Goal: Task Accomplishment & Management: Manage account settings

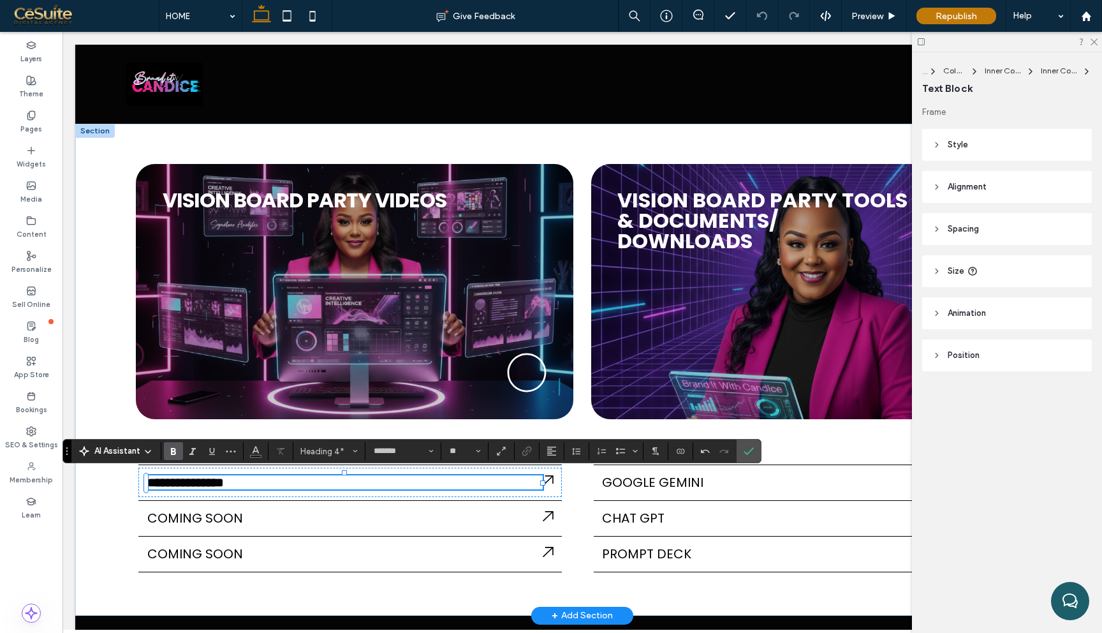
click at [188, 476] on span "**********" at bounding box center [185, 482] width 77 height 13
click at [175, 449] on use "Bold" at bounding box center [173, 451] width 5 height 7
click at [749, 450] on use "Confirm" at bounding box center [749, 451] width 10 height 8
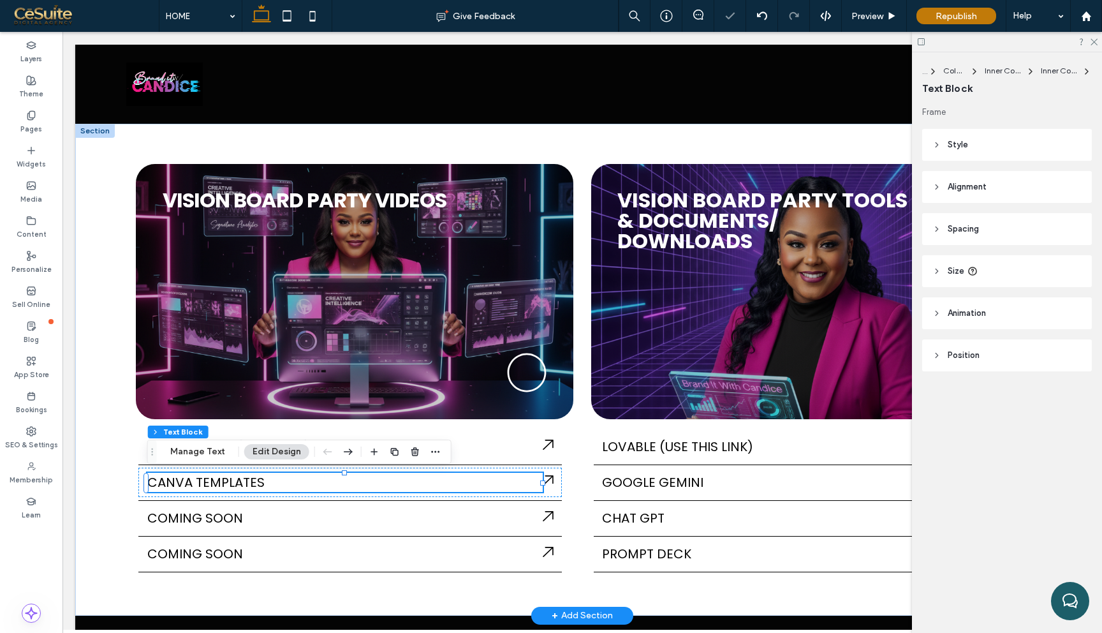
click at [195, 485] on span "CANVA TEMPLATES" at bounding box center [205, 482] width 117 height 18
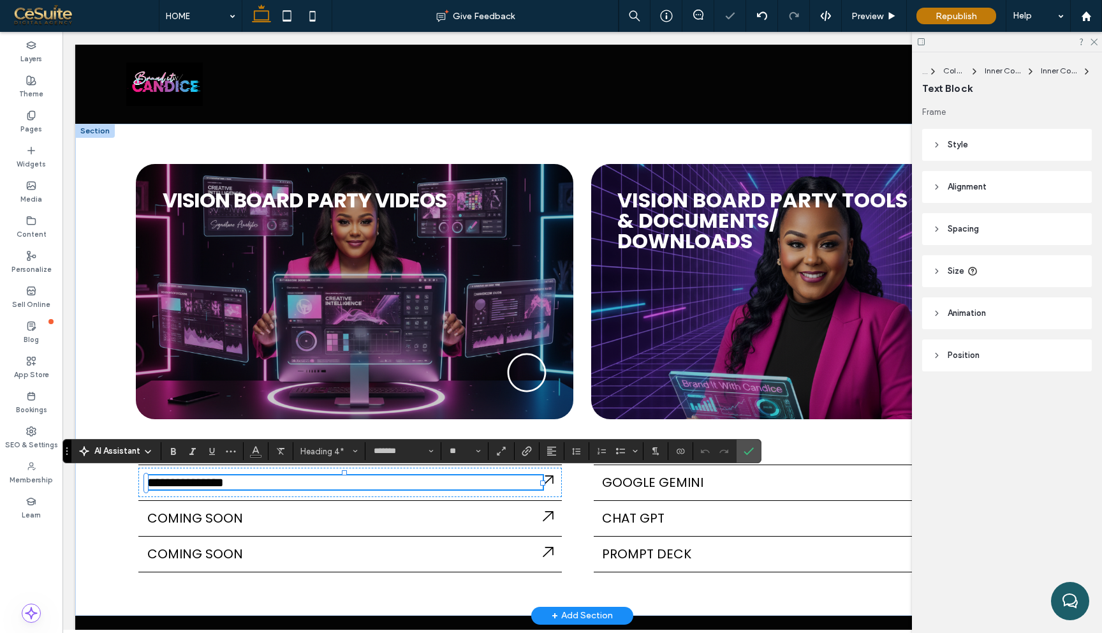
click at [200, 485] on span "**********" at bounding box center [185, 482] width 77 height 13
click at [196, 484] on span "**********" at bounding box center [185, 482] width 77 height 13
click at [748, 456] on span "Confirm" at bounding box center [747, 450] width 6 height 23
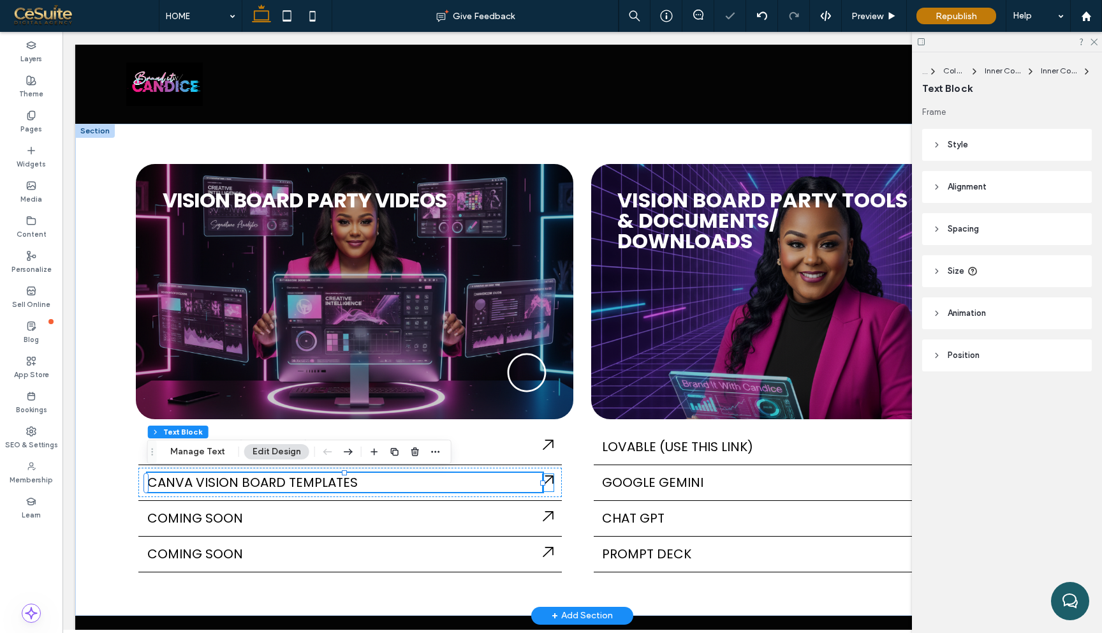
click at [550, 484] on icon at bounding box center [548, 480] width 11 height 11
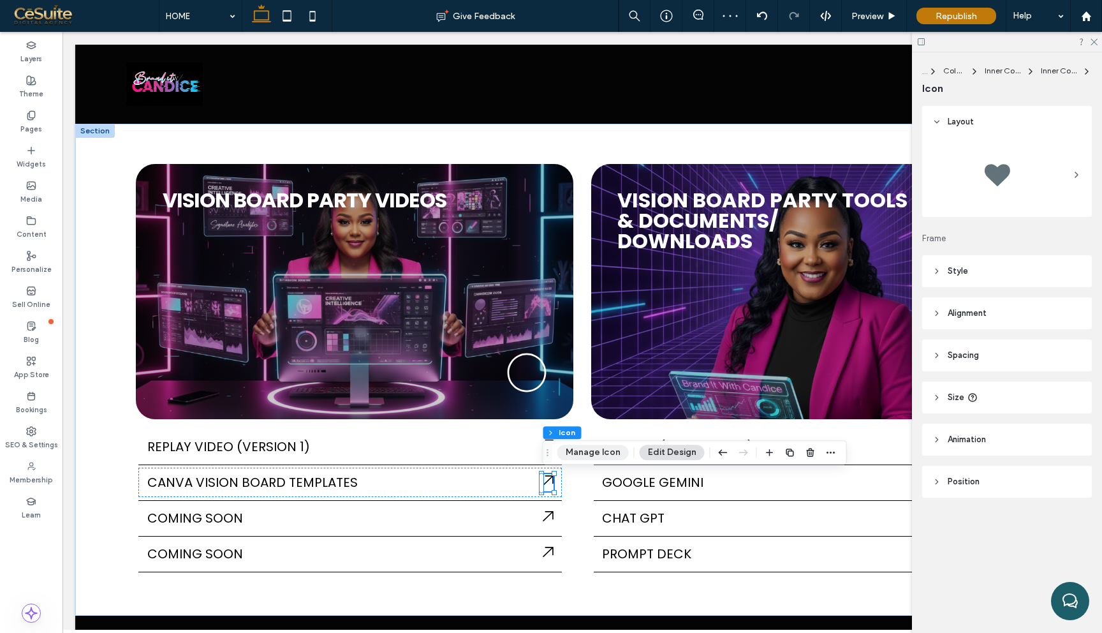
click at [614, 448] on button "Manage Icon" at bounding box center [592, 452] width 71 height 15
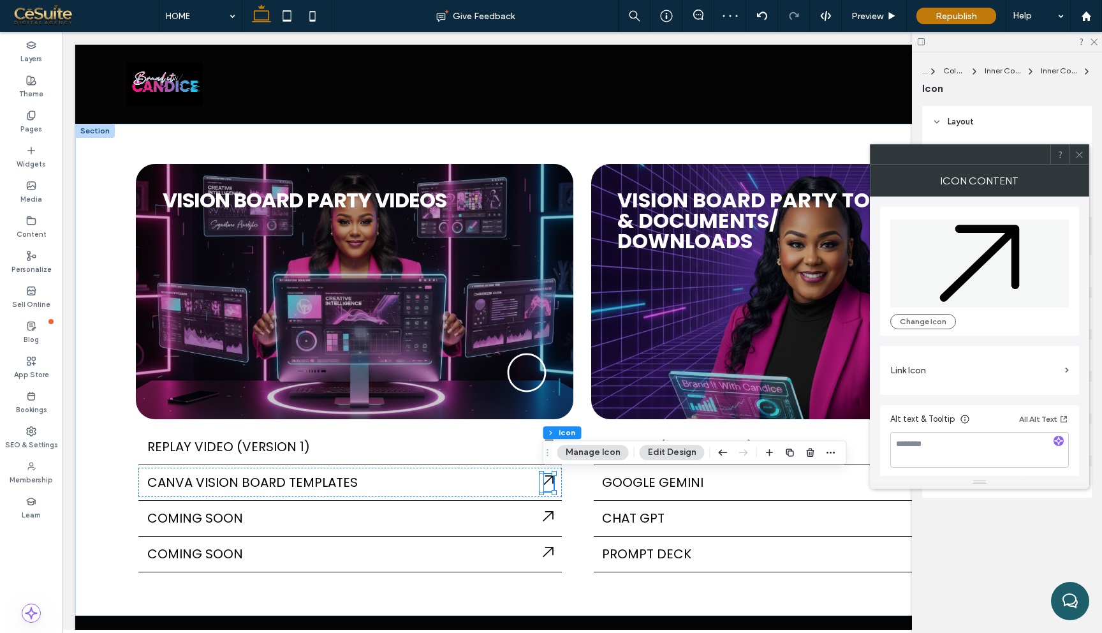
click at [987, 371] on label "Link Icon" at bounding box center [975, 370] width 170 height 24
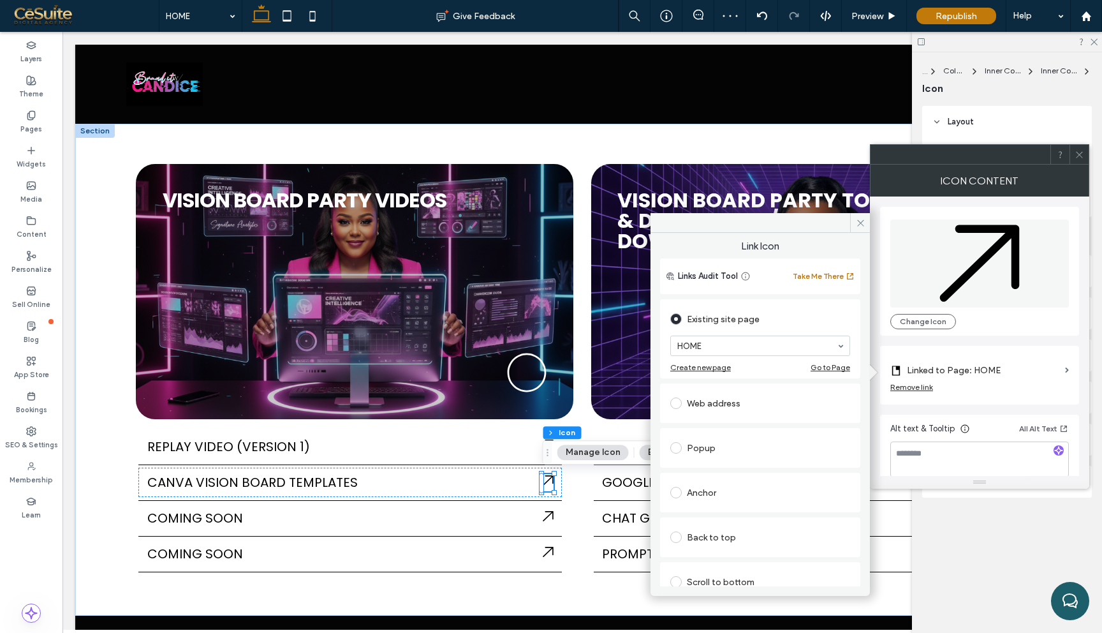
click at [744, 396] on div "Web address" at bounding box center [760, 403] width 180 height 20
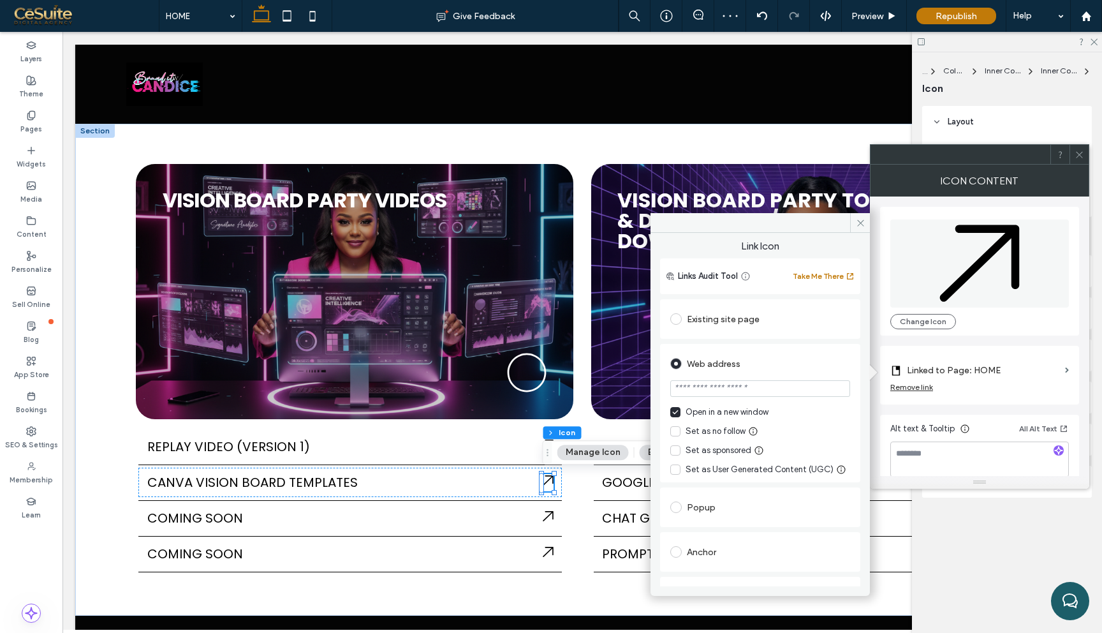
click at [744, 383] on input "url" at bounding box center [760, 388] width 180 height 17
paste input "**********"
type input "**********"
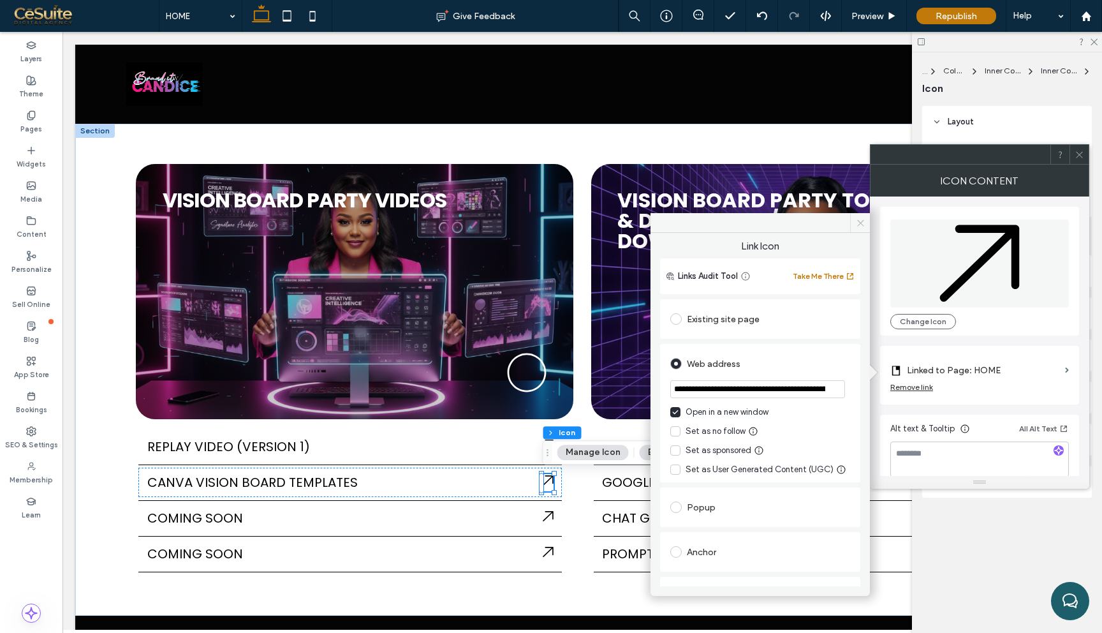
click at [856, 219] on icon at bounding box center [861, 223] width 10 height 10
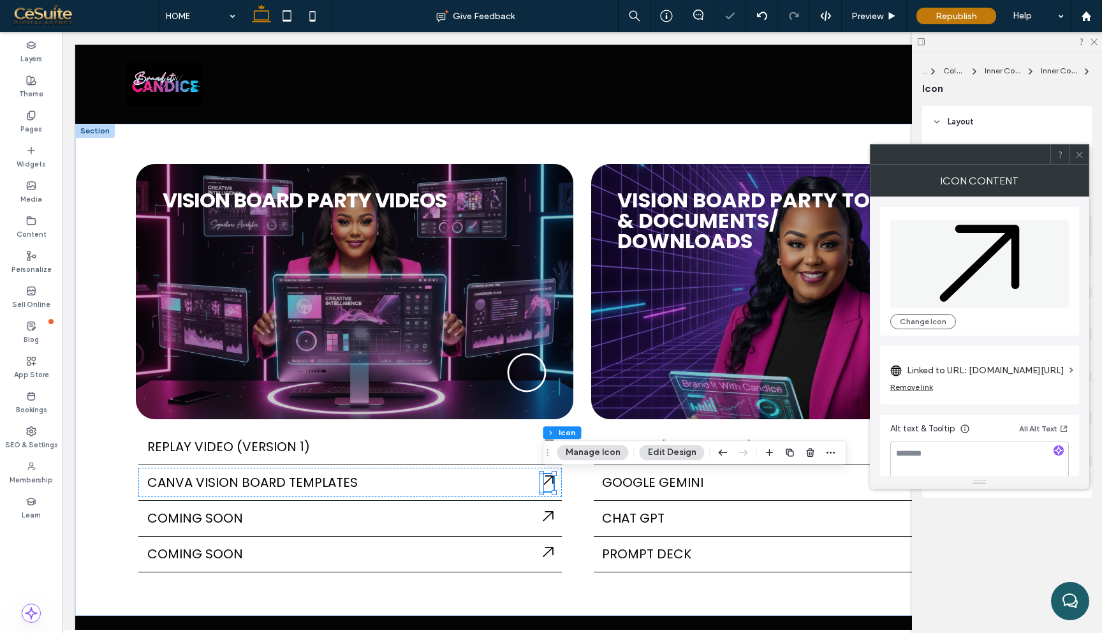
click at [1081, 159] on icon at bounding box center [1080, 155] width 10 height 10
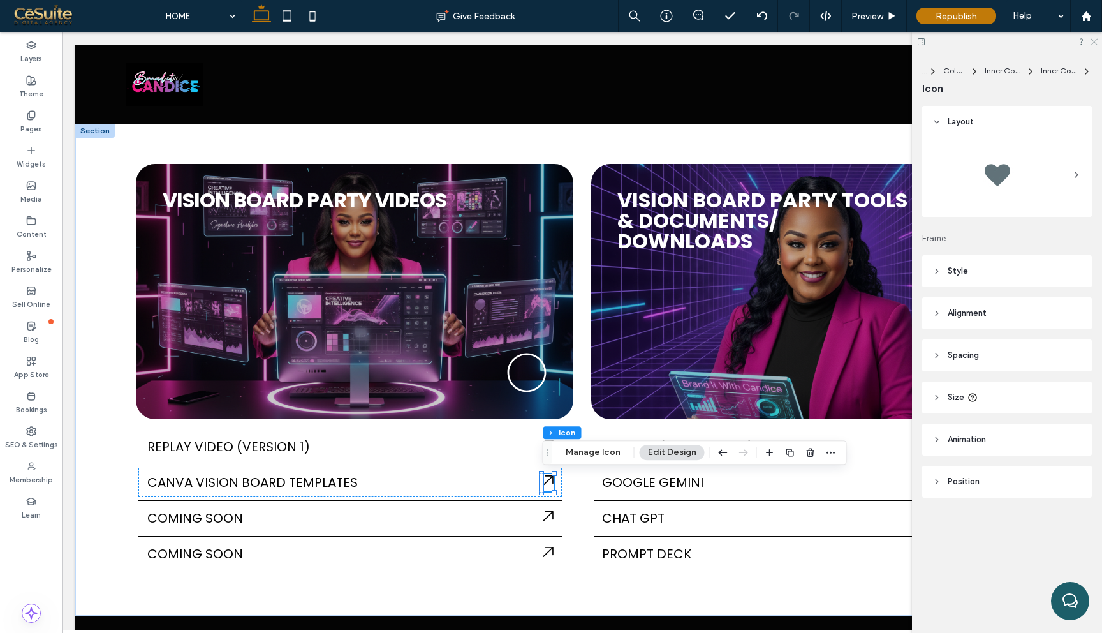
click at [1096, 41] on icon at bounding box center [1093, 41] width 8 height 8
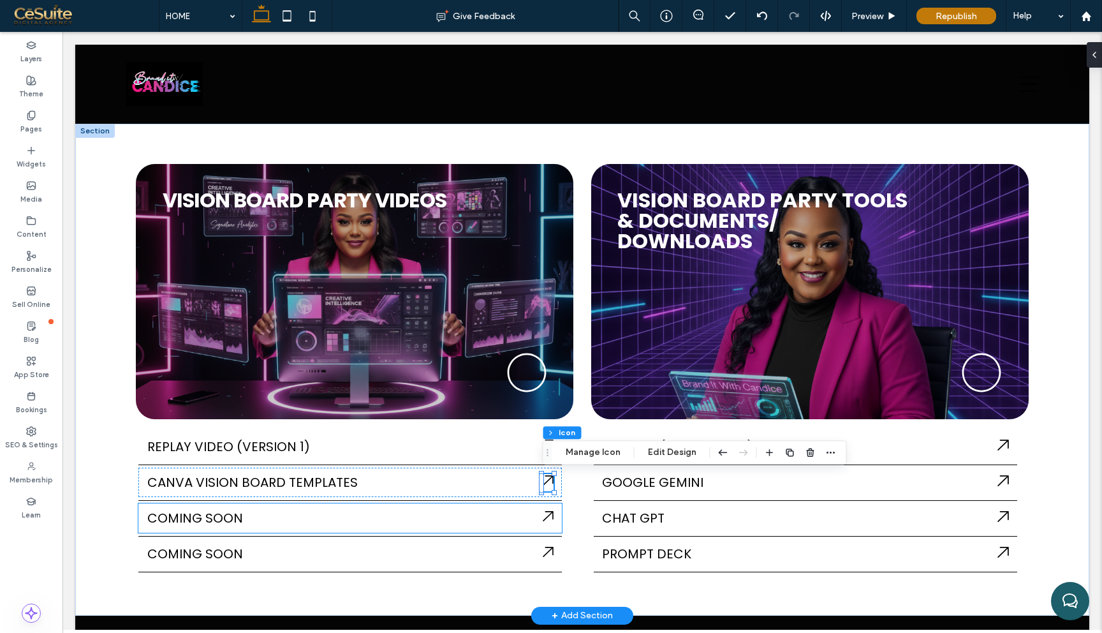
click at [525, 508] on h4 "COMING SOON" at bounding box center [344, 517] width 395 height 19
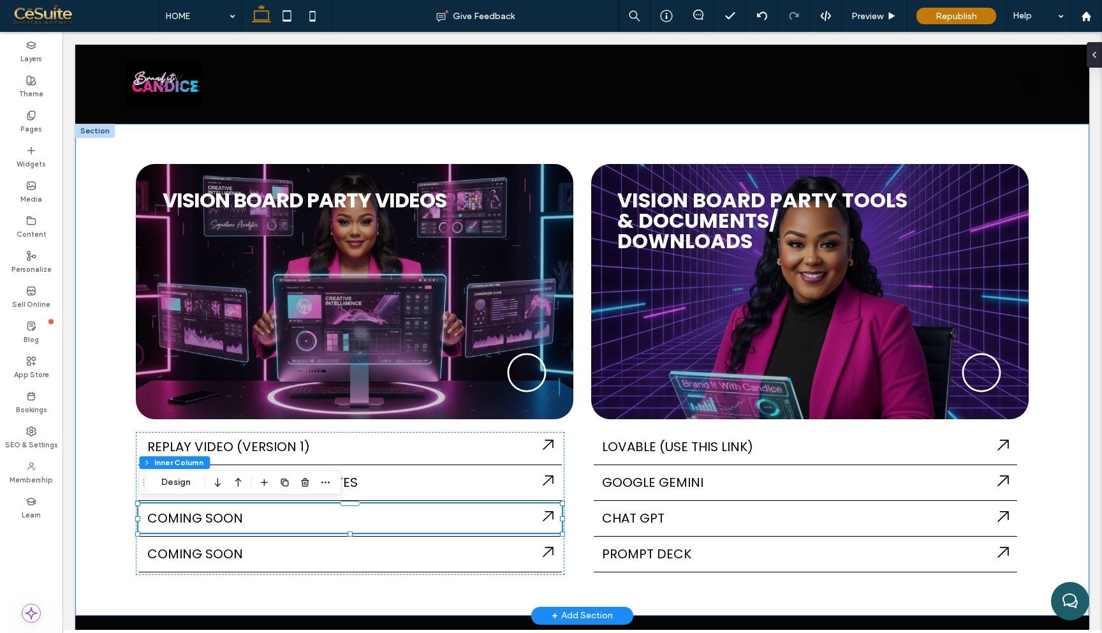
click at [573, 482] on div "VISION B ﻿ OARD PARTY VIDEOS REPLAY VIDEO (VERSION 1) COMING SOON CANVA VISION …" at bounding box center [582, 370] width 1014 height 492
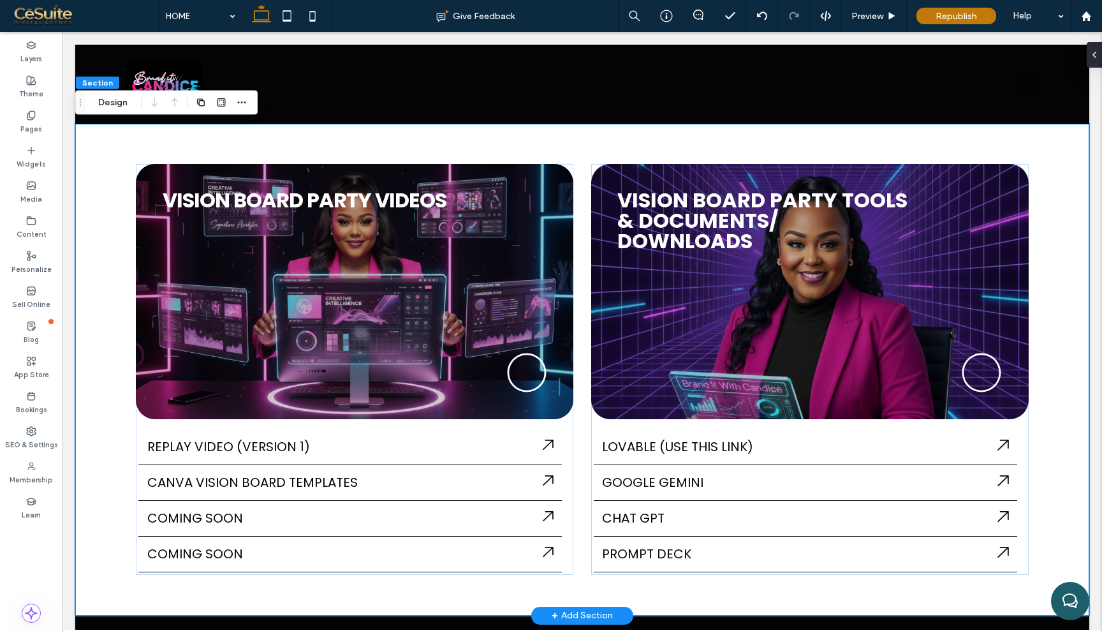
click at [575, 480] on div "VISION B ﻿ OARD PARTY VIDEOS REPLAY VIDEO (VERSION 1) COMING SOON CANVA VISION …" at bounding box center [582, 370] width 1014 height 492
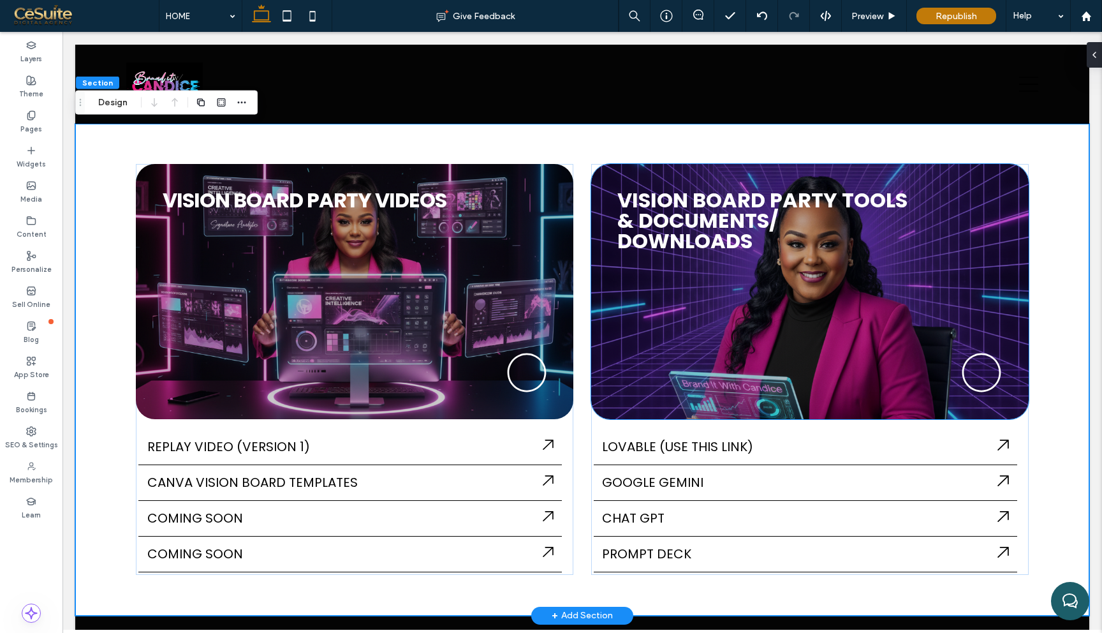
click at [690, 222] on span "VISION BOARD PARTY TOOLS & DOCUMENTS/ DOWNLOADS ﻿" at bounding box center [762, 221] width 290 height 70
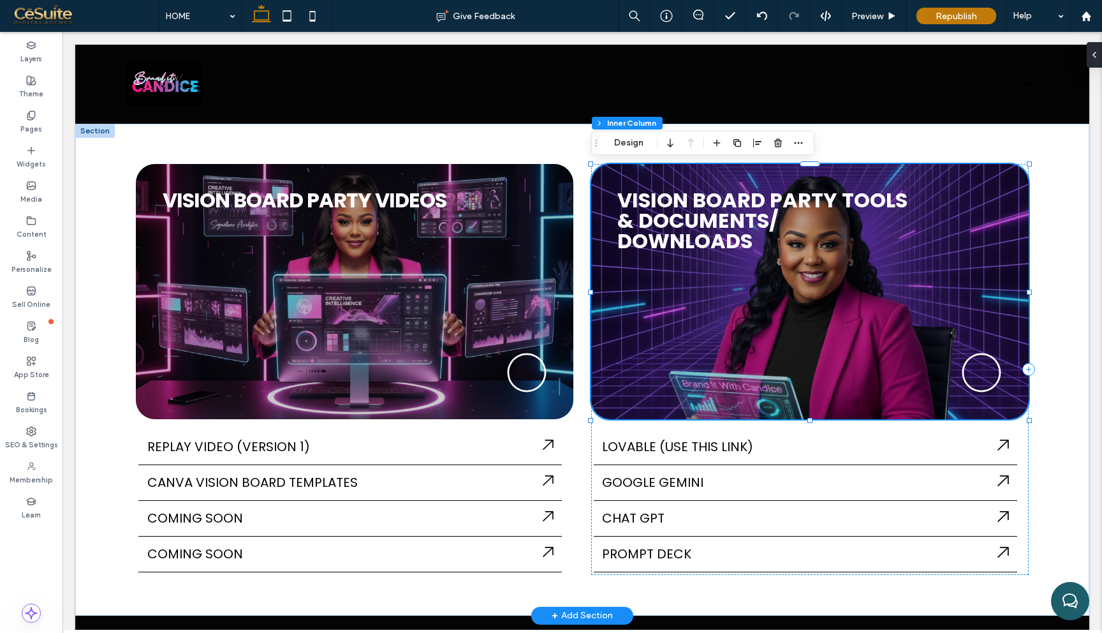
click at [690, 222] on span "VISION BOARD PARTY TOOLS & DOCUMENTS/ DOWNLOADS ﻿" at bounding box center [762, 221] width 290 height 70
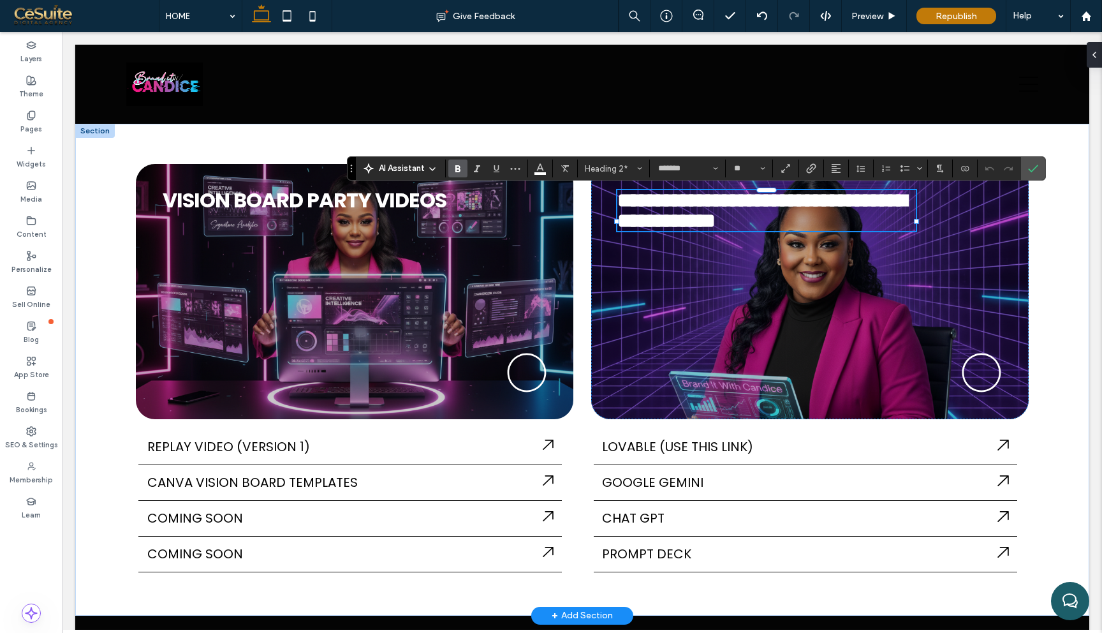
click at [461, 169] on icon "Bold" at bounding box center [458, 168] width 10 height 10
click at [694, 166] on input "*******" at bounding box center [684, 168] width 54 height 10
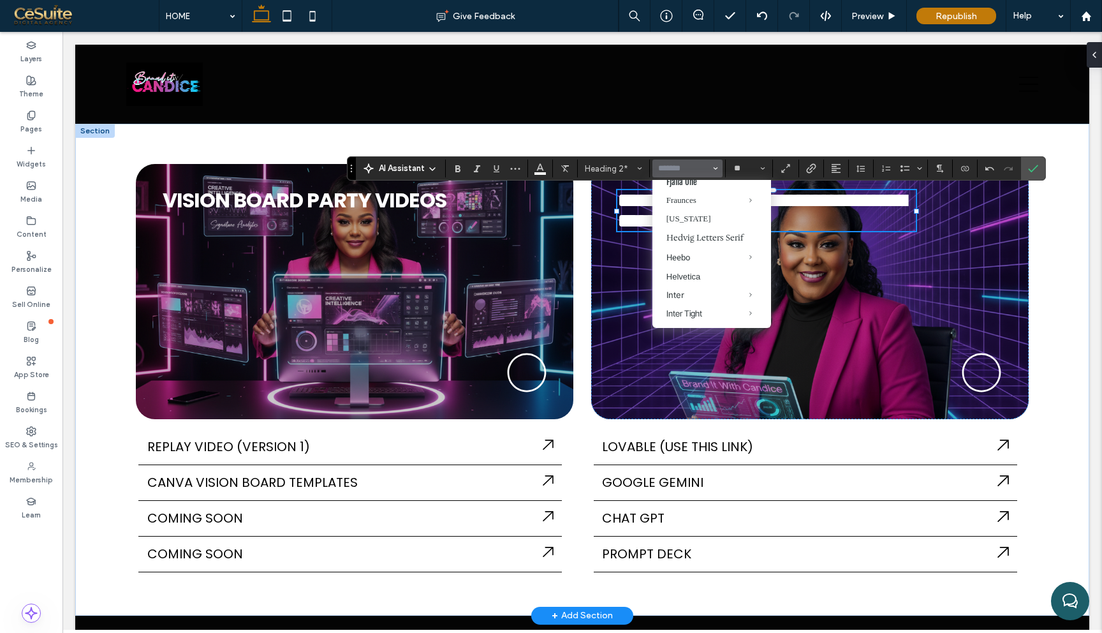
scroll to position [417, 0]
click at [697, 219] on label "[US_STATE]" at bounding box center [712, 209] width 119 height 18
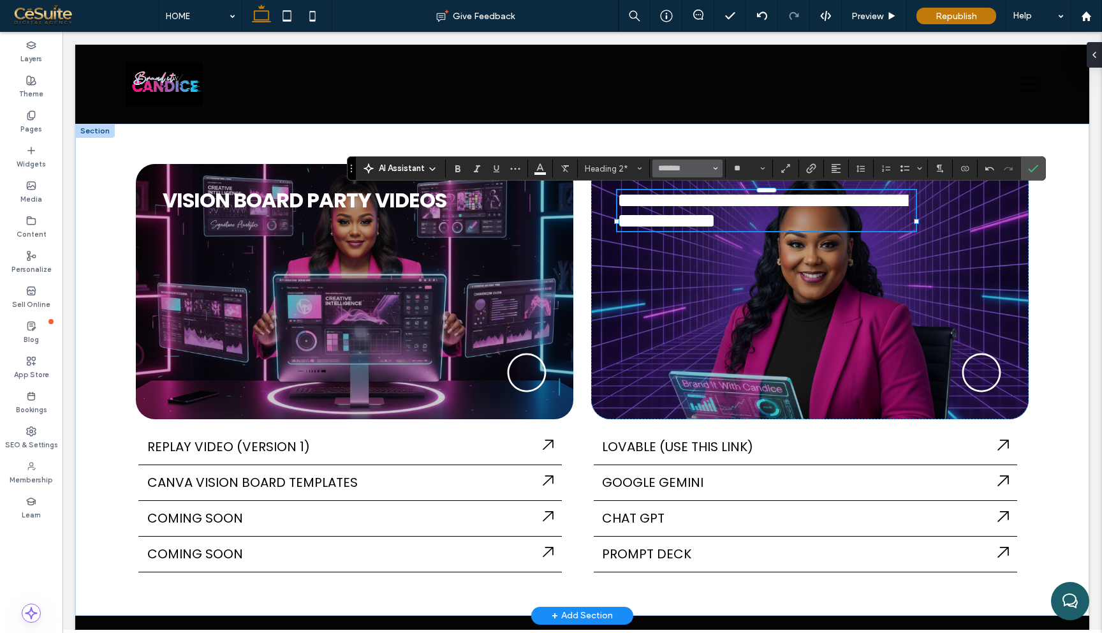
click at [692, 162] on button "*******" at bounding box center [688, 168] width 70 height 18
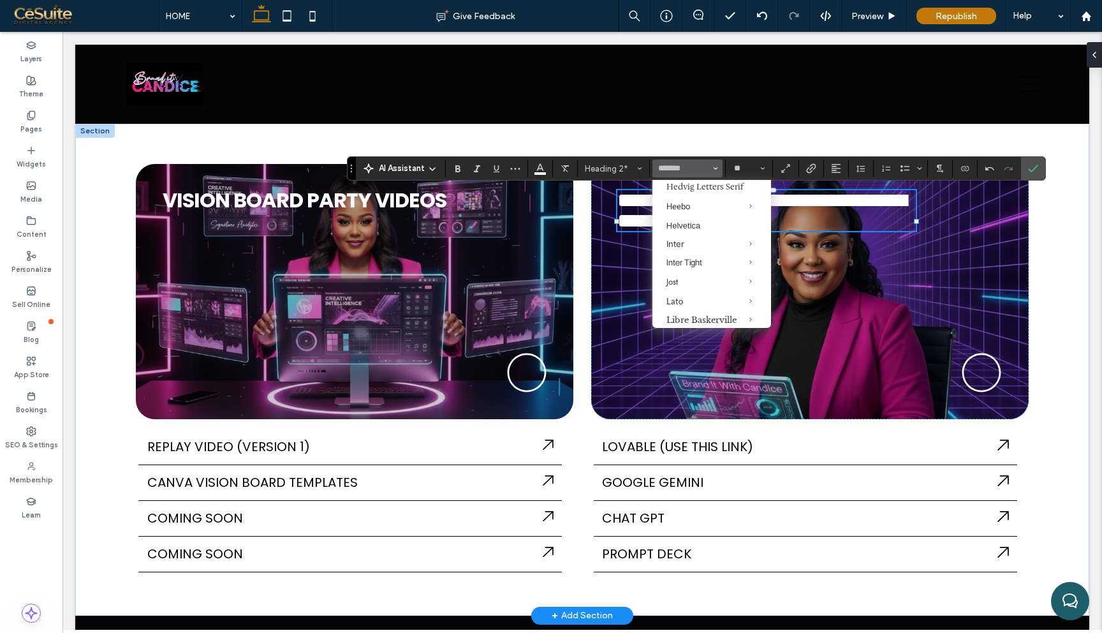
scroll to position [469, 0]
click at [687, 221] on label "Helvetica" at bounding box center [712, 212] width 119 height 18
type input "*********"
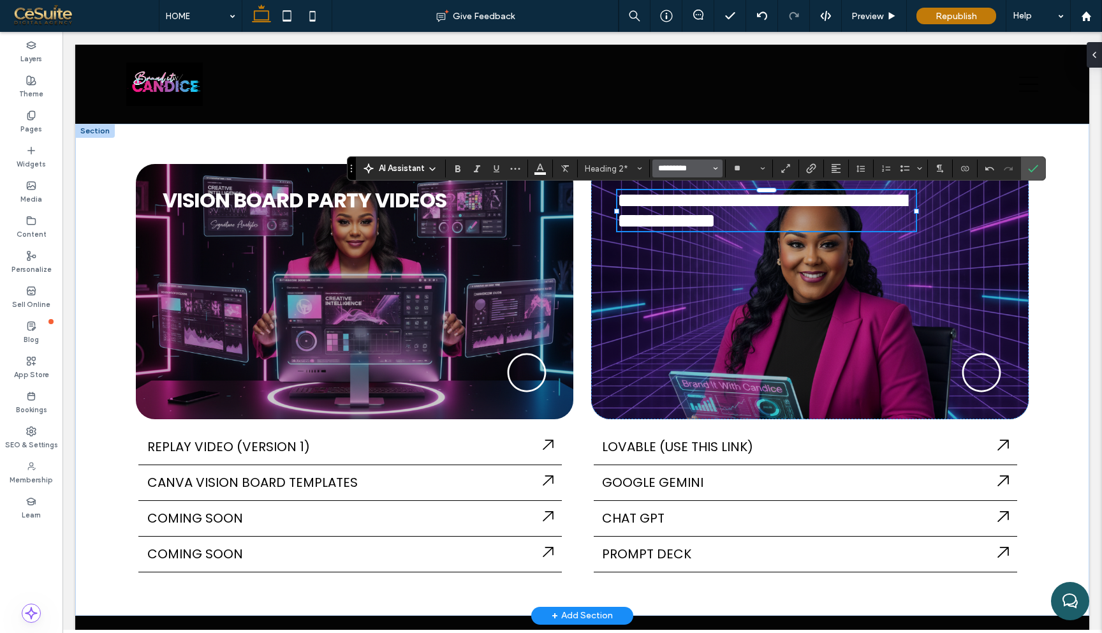
click at [697, 169] on input "*********" at bounding box center [684, 168] width 54 height 10
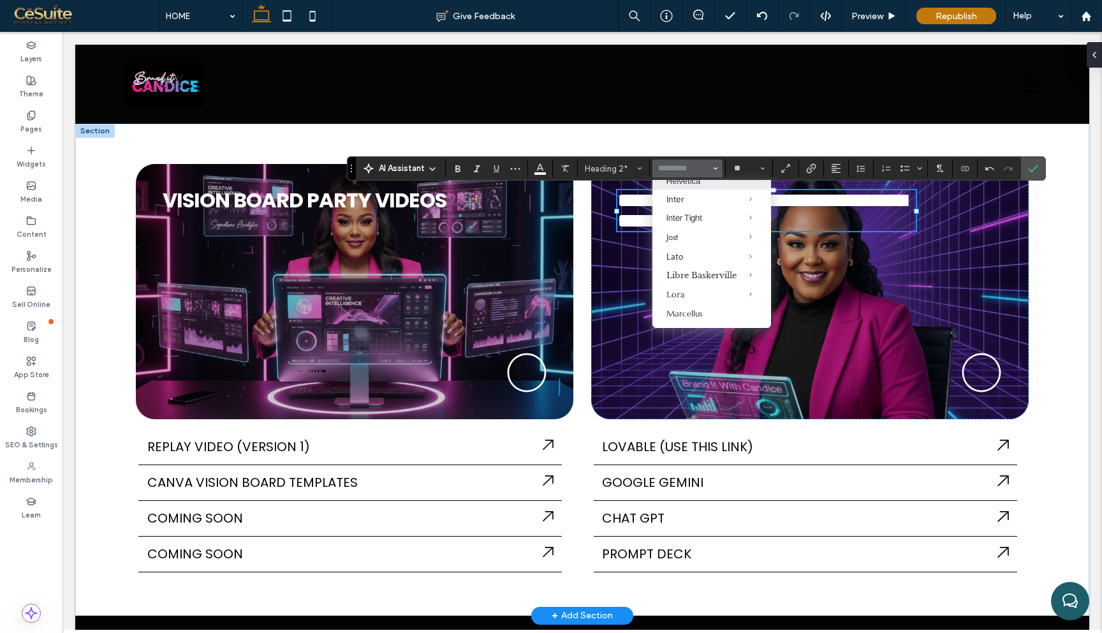
scroll to position [593, 0]
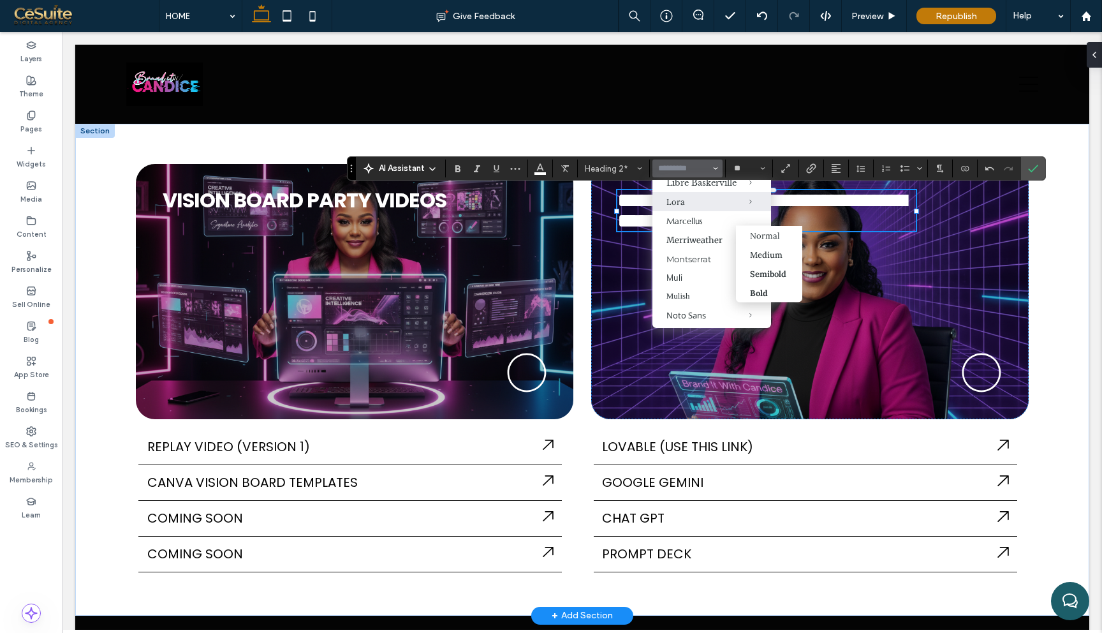
click at [712, 211] on span "Lora" at bounding box center [741, 201] width 59 height 19
type input "****"
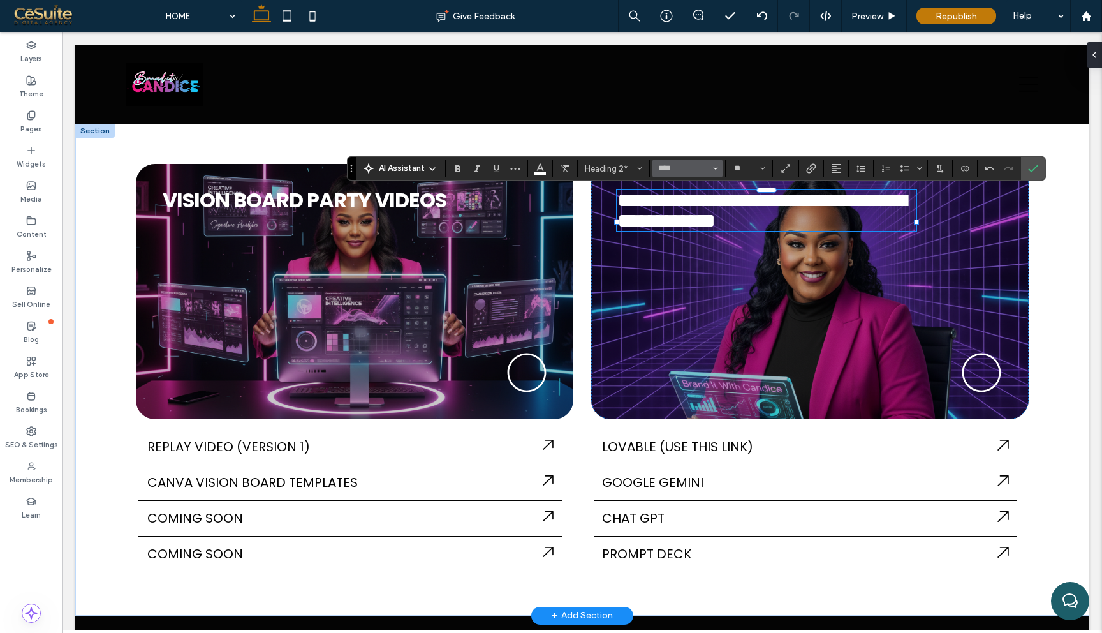
click at [716, 171] on span "Font & Font weight" at bounding box center [715, 168] width 5 height 17
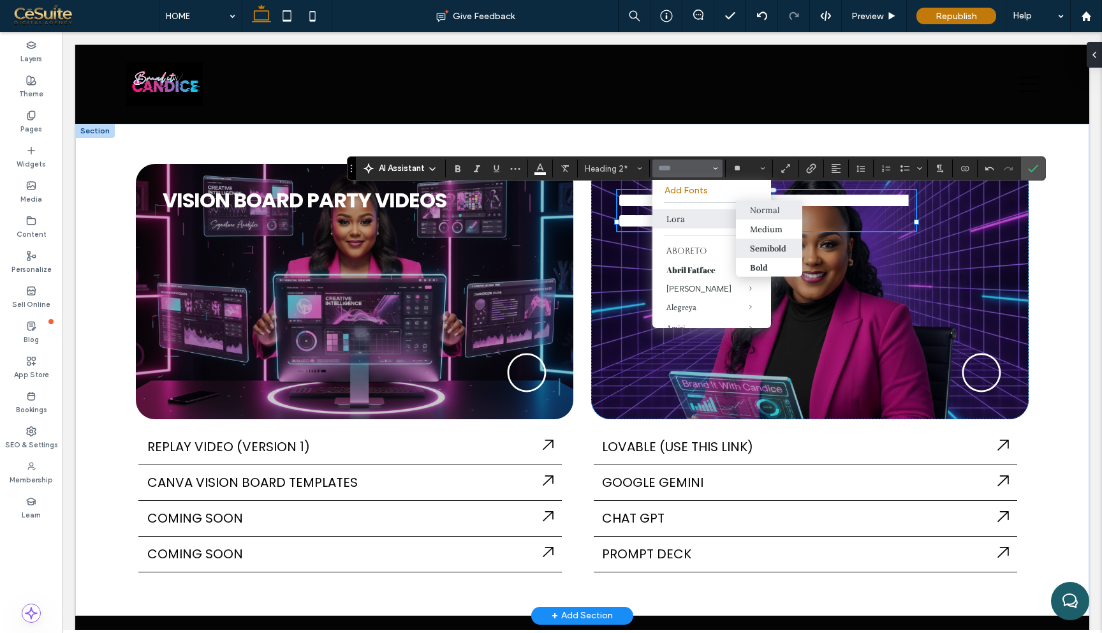
click at [746, 249] on label "Semibold" at bounding box center [769, 248] width 66 height 19
type input "****"
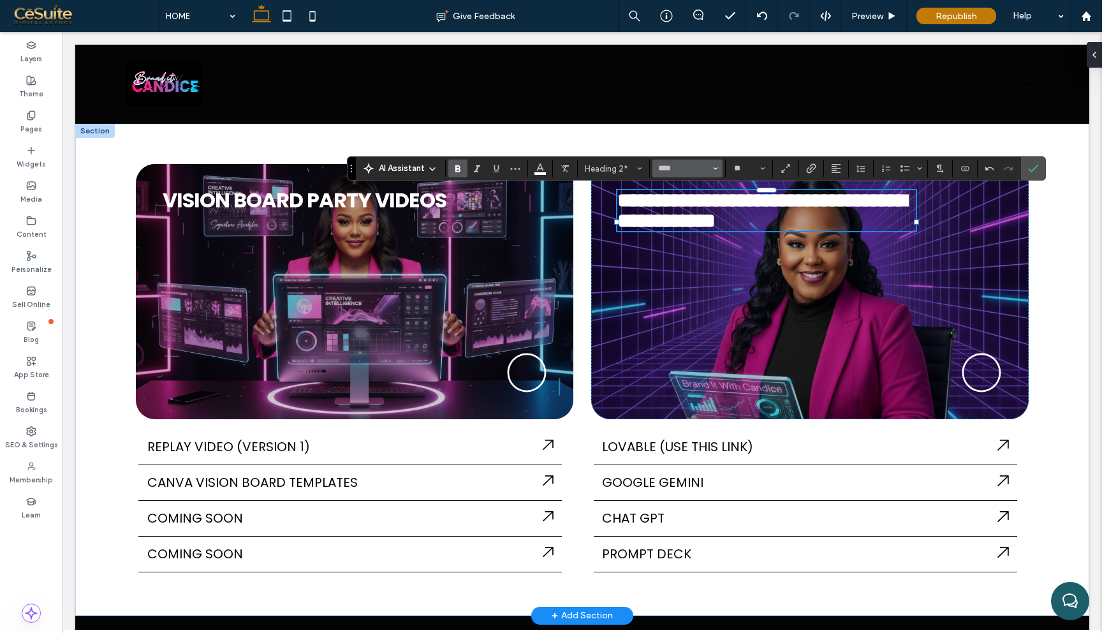
click at [714, 172] on span "Font & Font weight" at bounding box center [715, 168] width 5 height 17
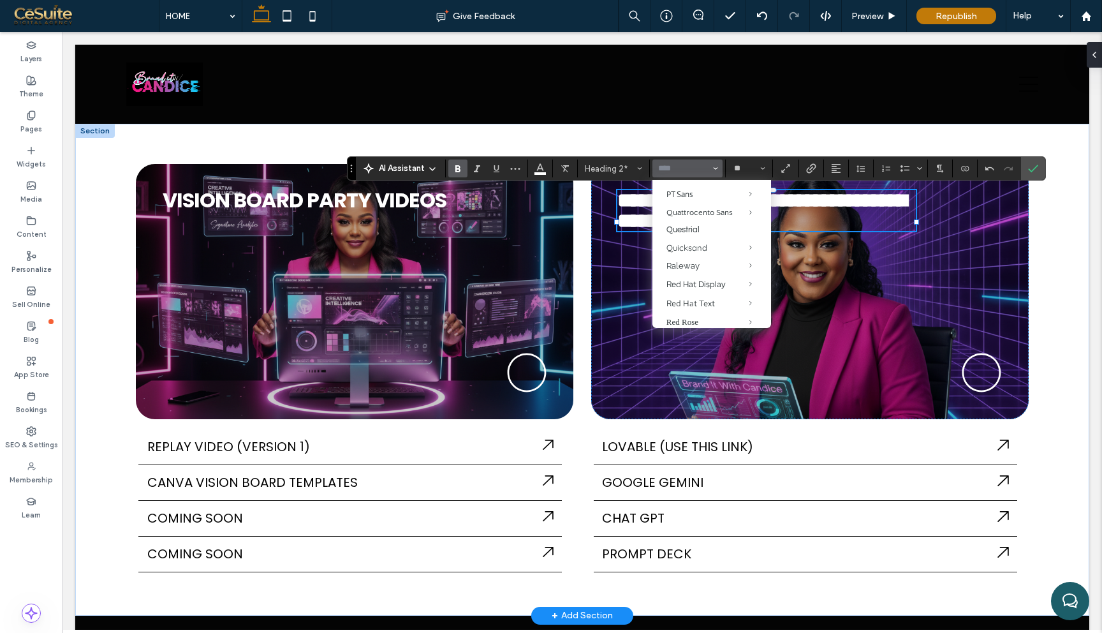
scroll to position [932, 0]
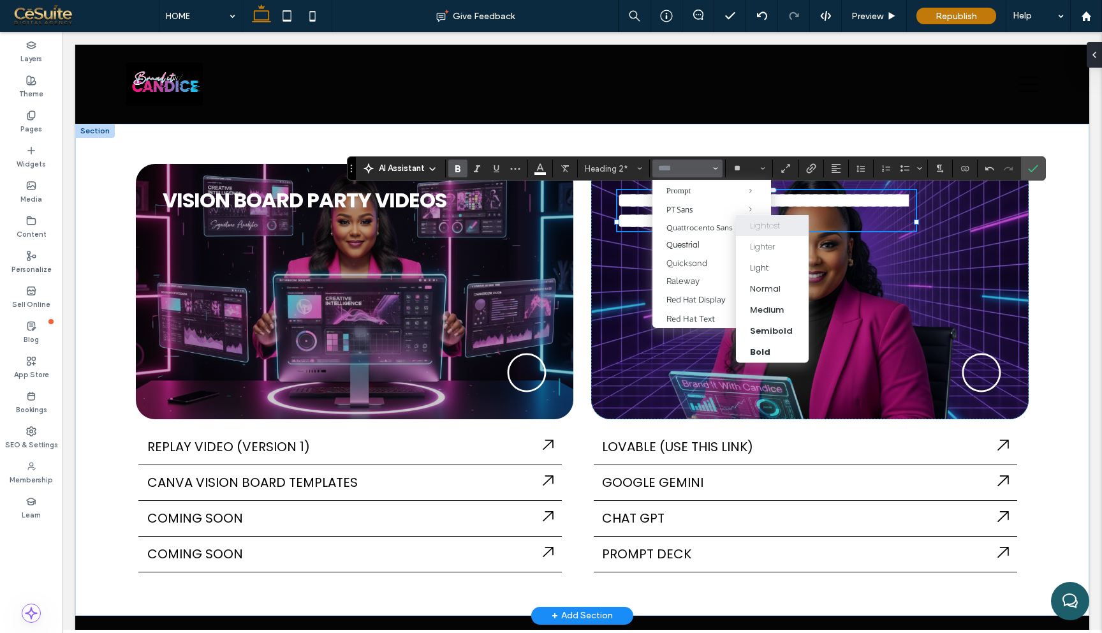
click at [752, 230] on div "Lightest" at bounding box center [765, 225] width 30 height 13
type input "*******"
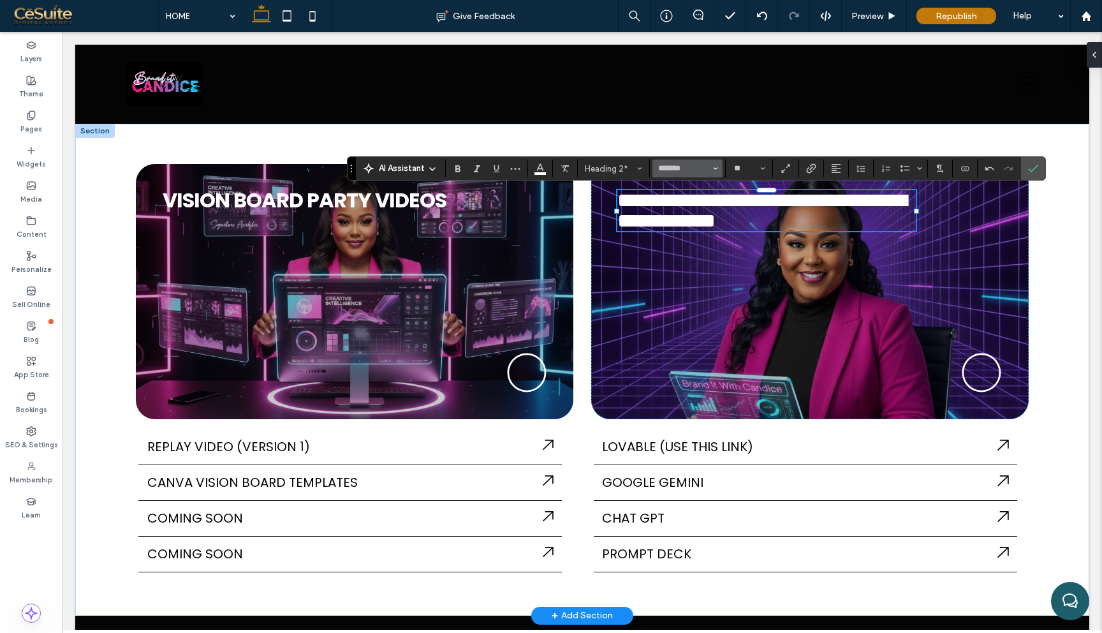
click at [717, 167] on use "Font & Font weight" at bounding box center [716, 168] width 4 height 3
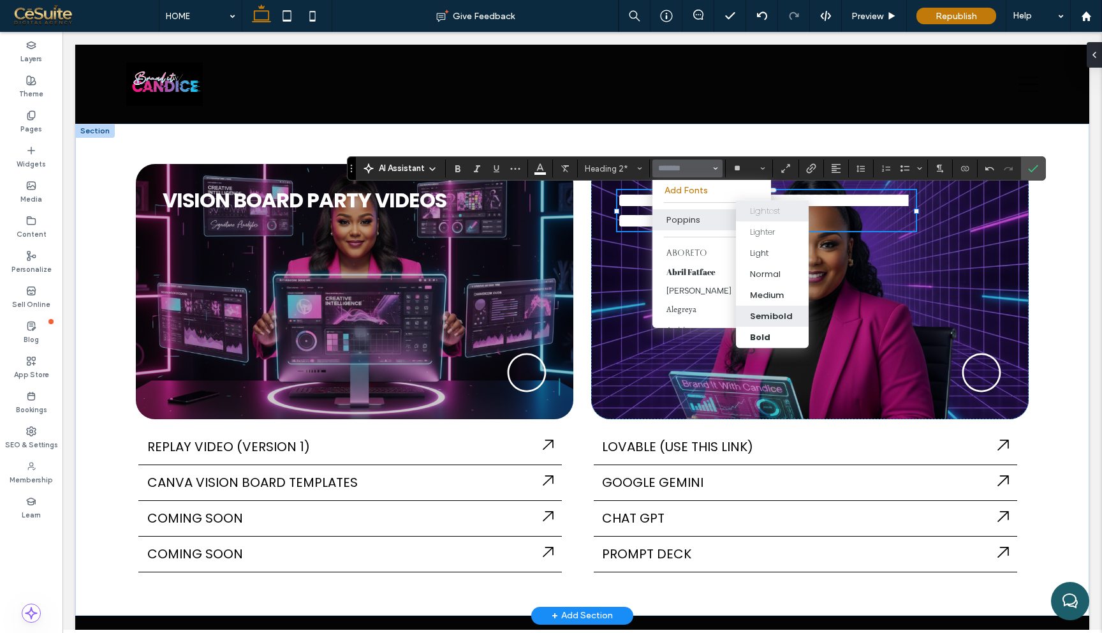
click at [776, 311] on div "Semibold" at bounding box center [771, 315] width 43 height 13
type input "*******"
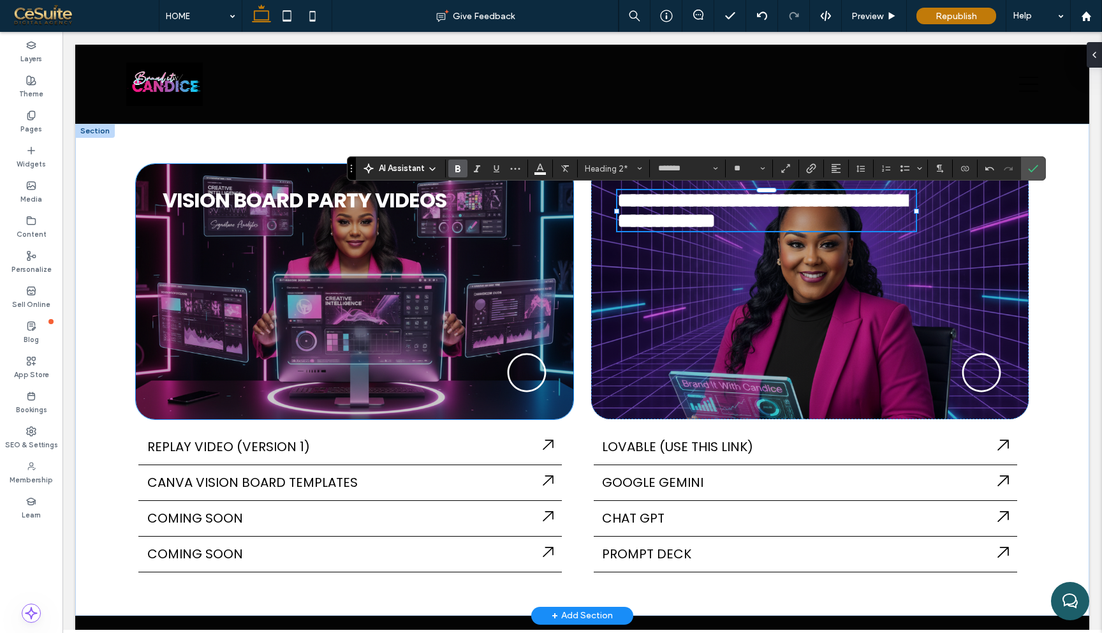
click at [380, 196] on span "VISION B ﻿ OARD PARTY VIDEOS" at bounding box center [305, 200] width 284 height 29
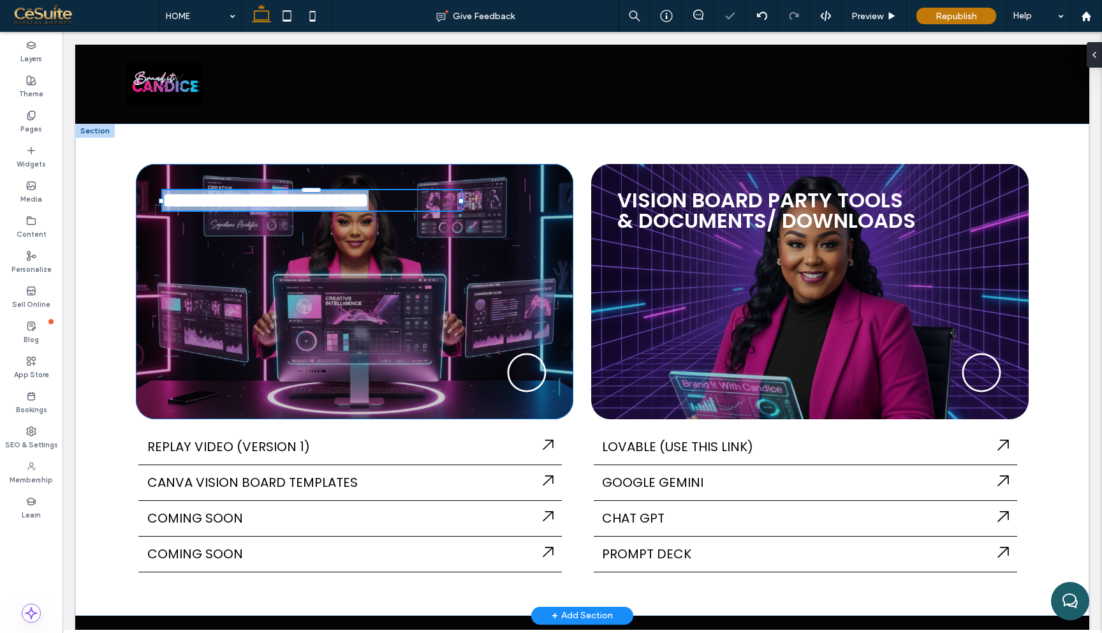
click at [380, 196] on div "**********" at bounding box center [312, 200] width 299 height 20
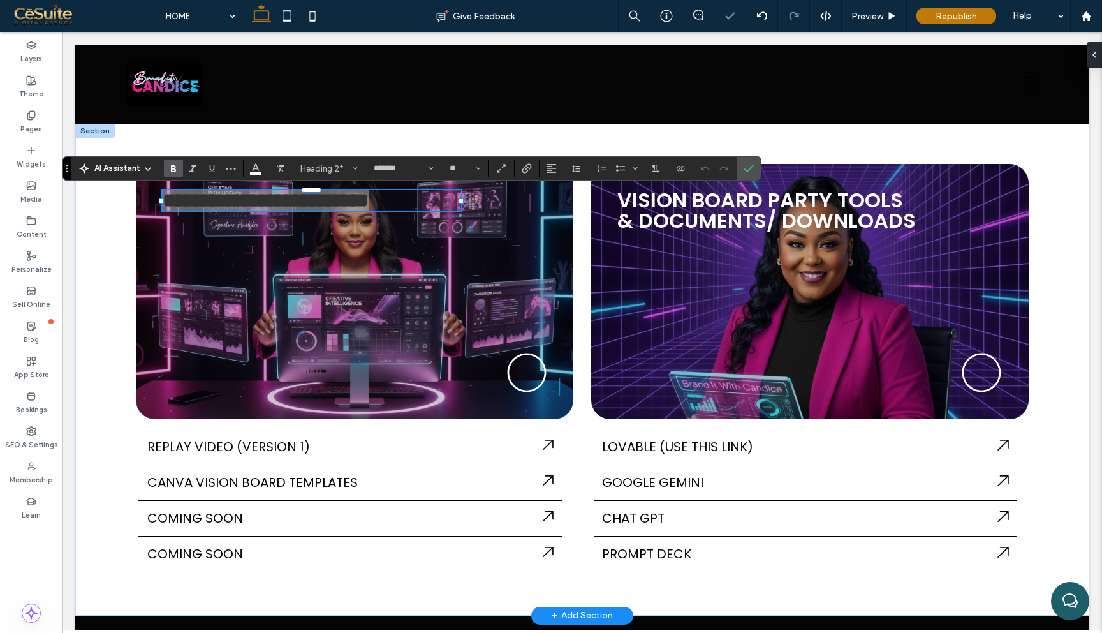
click at [172, 163] on span "Bold" at bounding box center [171, 168] width 6 height 18
click at [431, 166] on icon "Font & Font weight" at bounding box center [431, 168] width 5 height 5
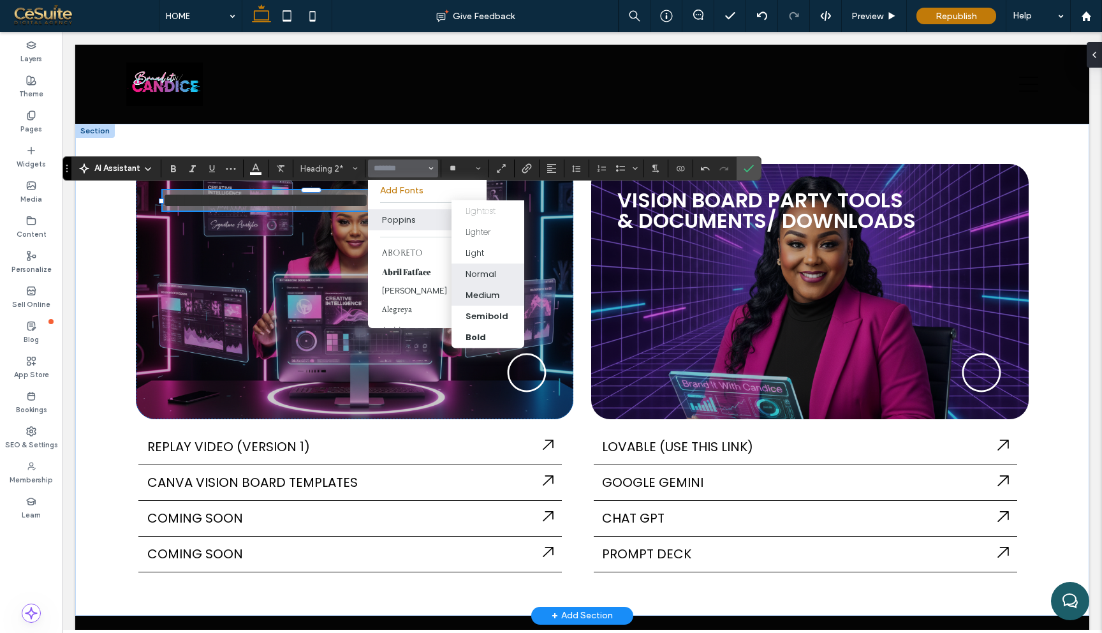
click at [479, 292] on div "Medium" at bounding box center [483, 294] width 34 height 13
type input "*******"
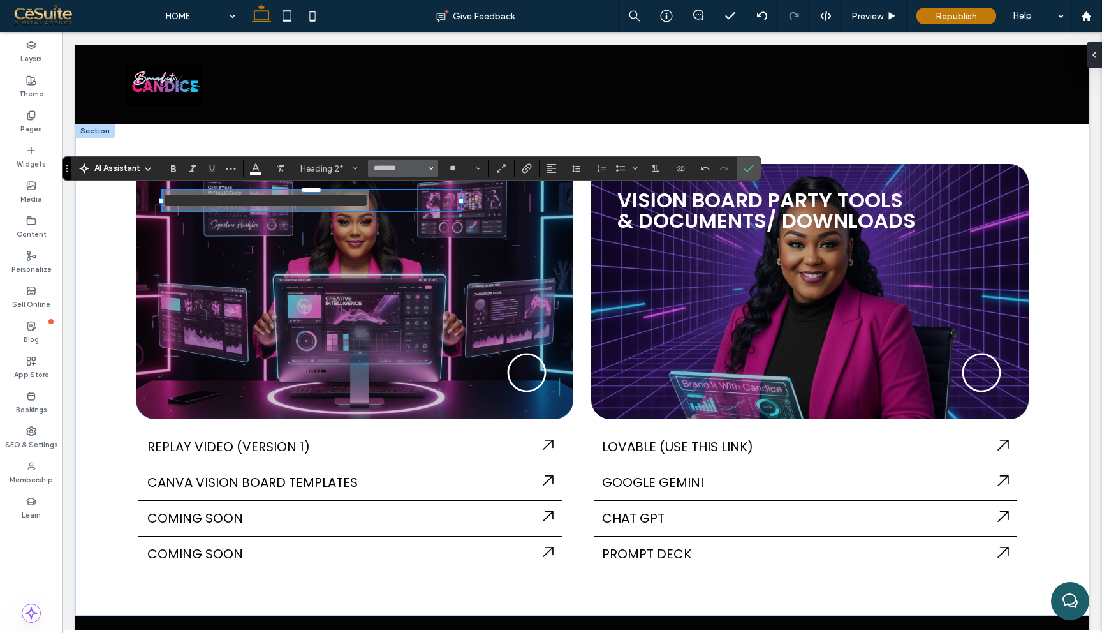
click at [431, 173] on span "Font & Font weight" at bounding box center [431, 168] width 5 height 17
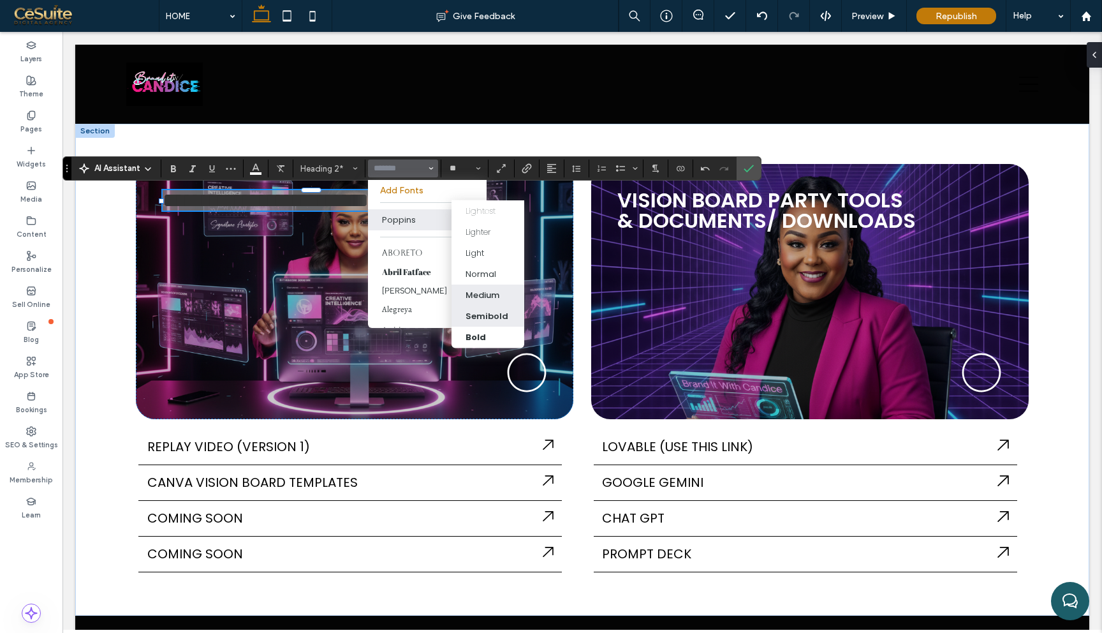
drag, startPoint x: 470, startPoint y: 310, endPoint x: 407, endPoint y: 278, distance: 70.7
click at [470, 310] on div "Semibold" at bounding box center [487, 315] width 43 height 13
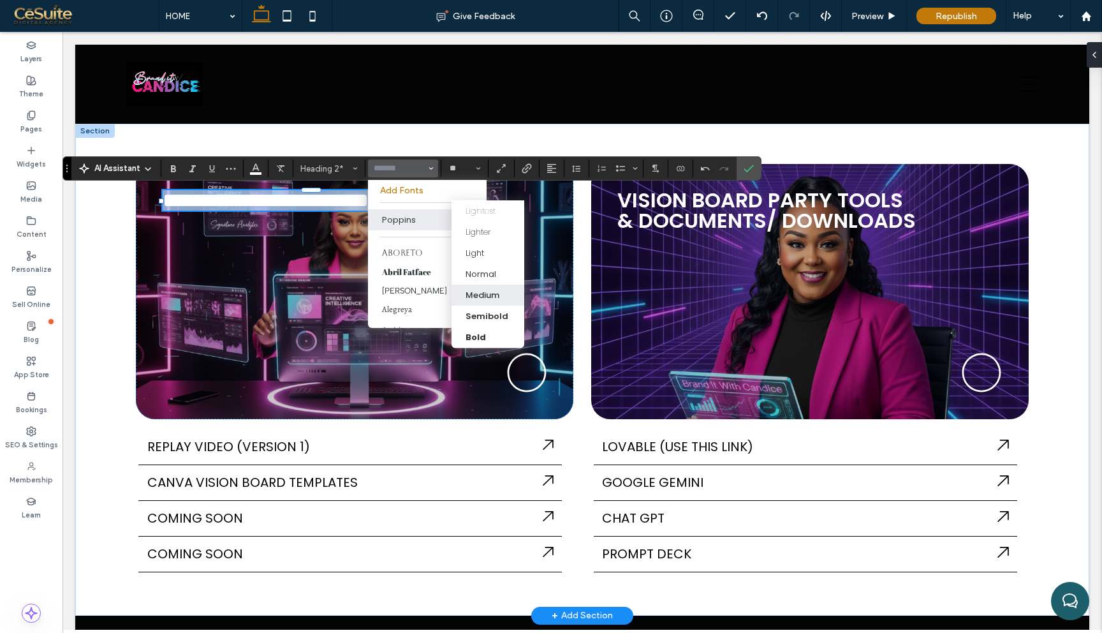
type input "*******"
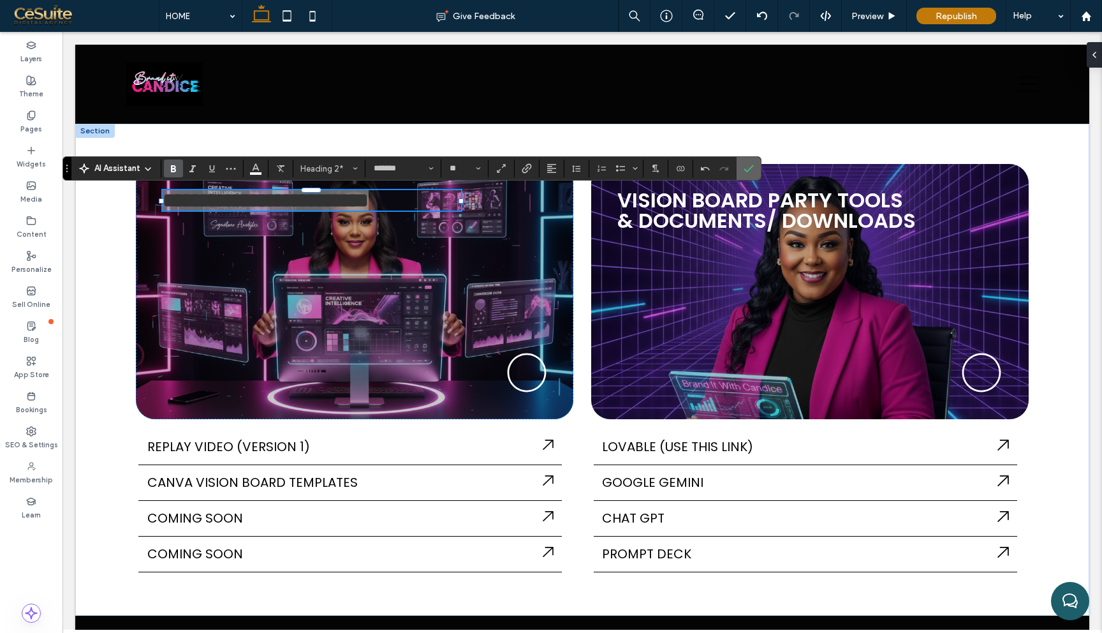
click at [753, 165] on use "Confirm" at bounding box center [749, 169] width 10 height 8
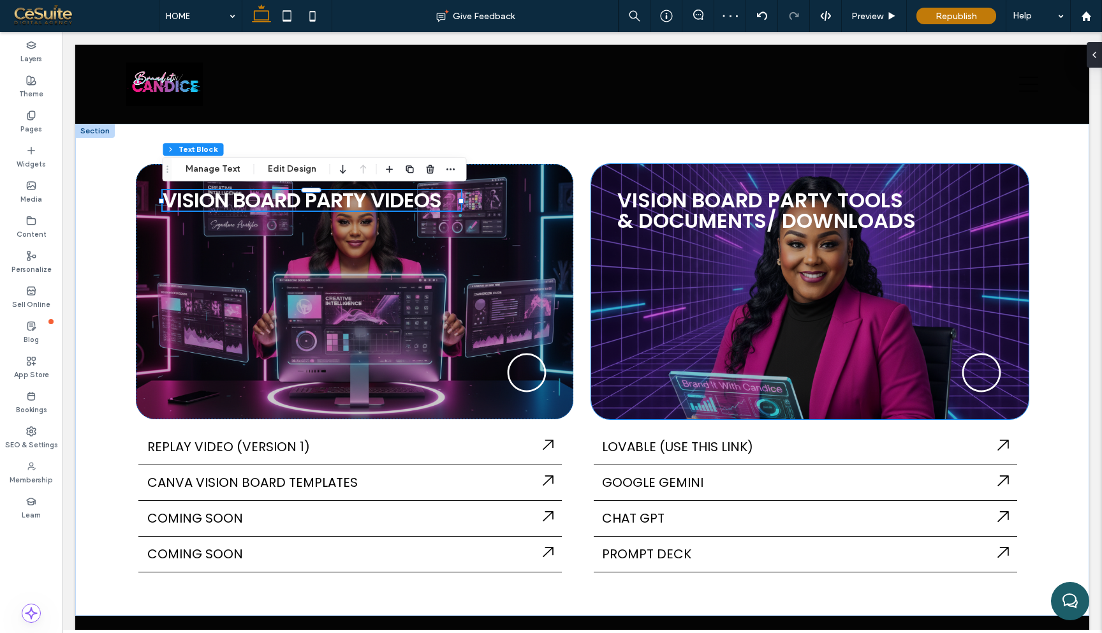
click at [691, 247] on div "VISION BOARD PARTY TOOLS & DOCUMENTS/ DOWNLOADS" at bounding box center [810, 291] width 438 height 255
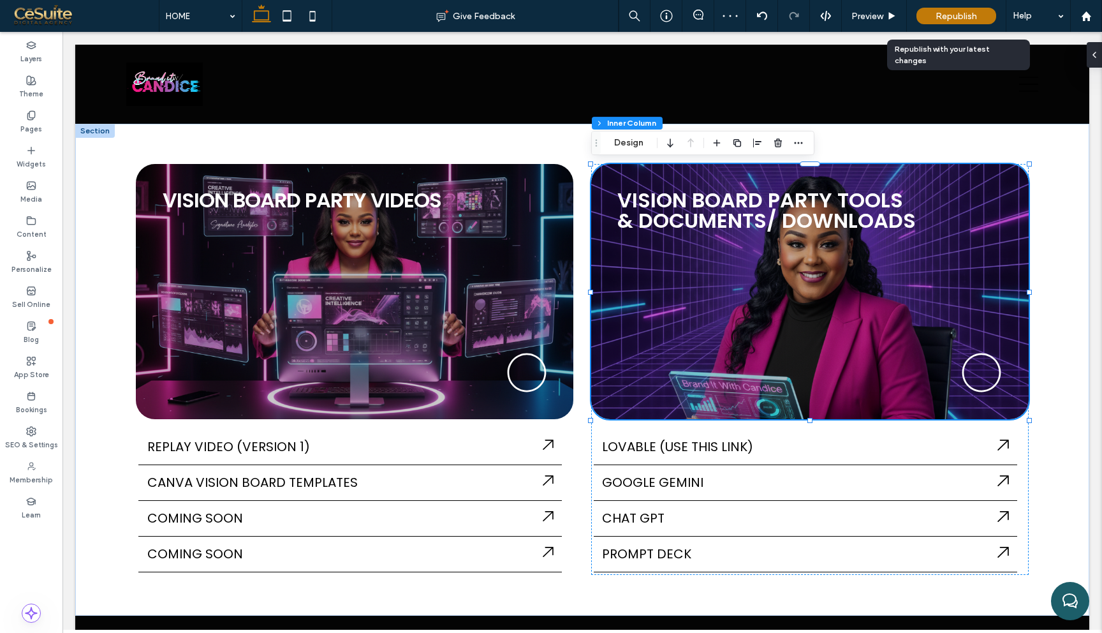
click at [947, 8] on div "Republish" at bounding box center [957, 16] width 80 height 17
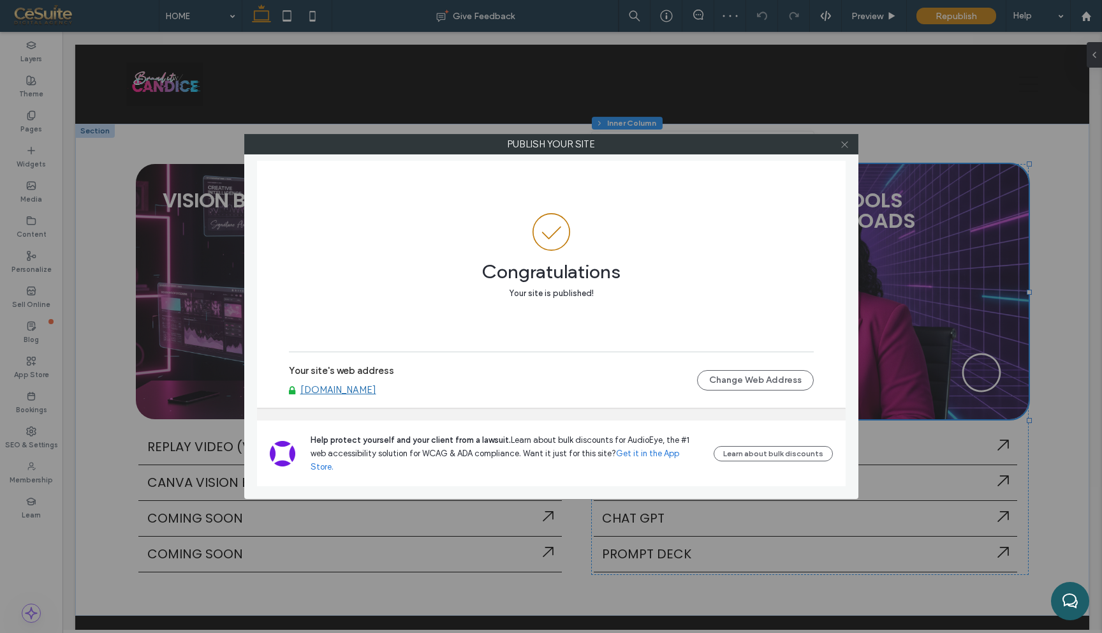
click at [846, 148] on icon at bounding box center [845, 145] width 10 height 10
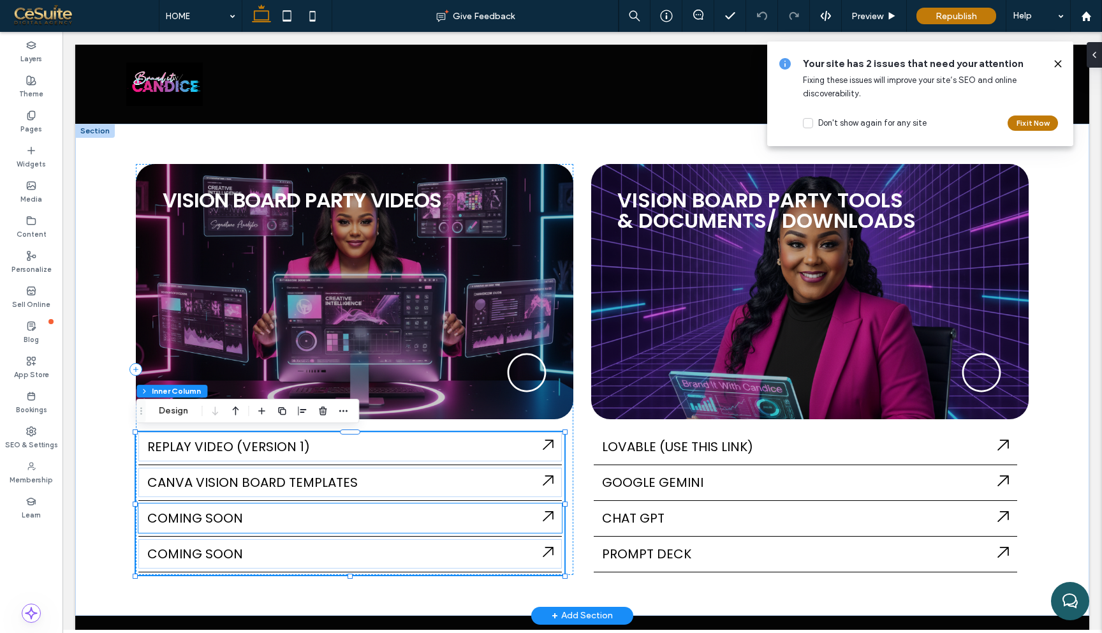
scroll to position [13, 0]
click at [227, 513] on span "COMING SOON" at bounding box center [195, 518] width 96 height 18
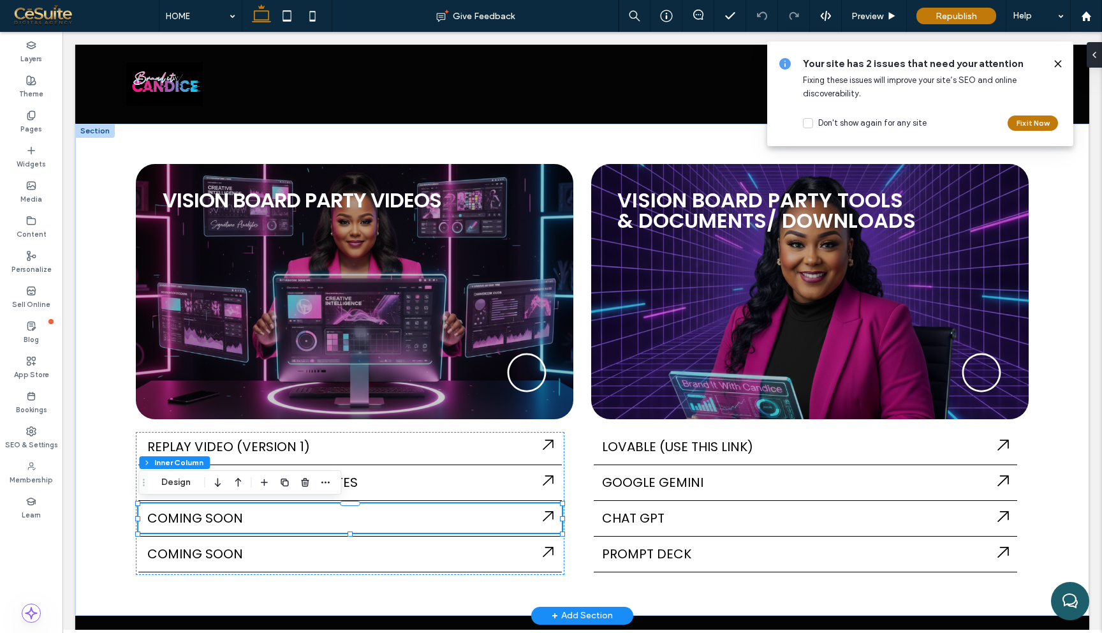
click at [227, 513] on span "COMING SOON" at bounding box center [195, 518] width 96 height 18
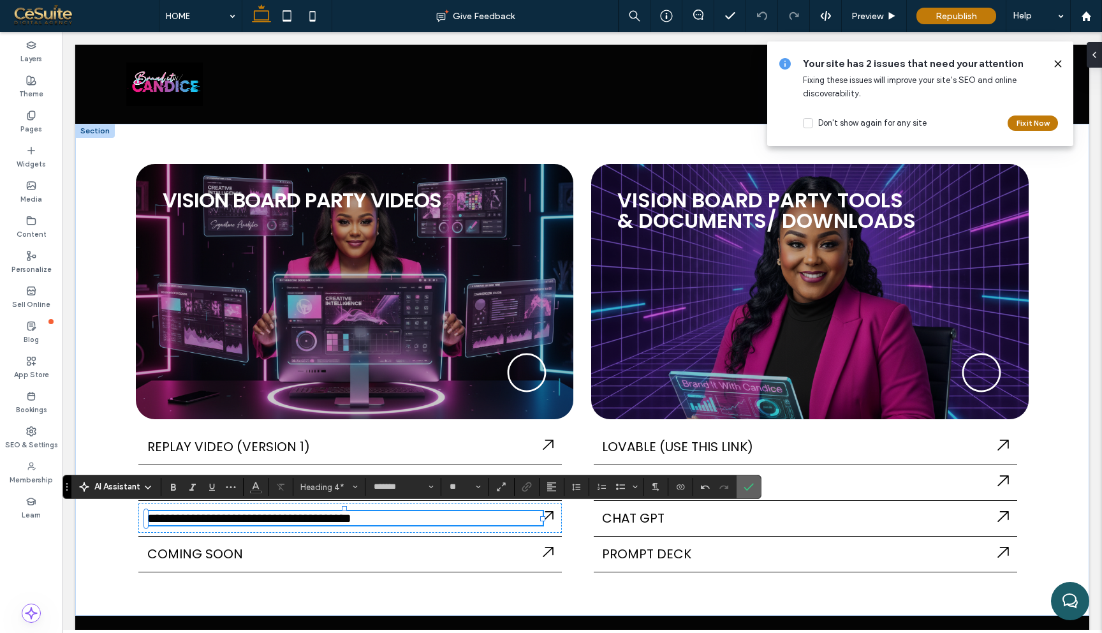
click at [747, 485] on icon "Confirm" at bounding box center [749, 487] width 10 height 10
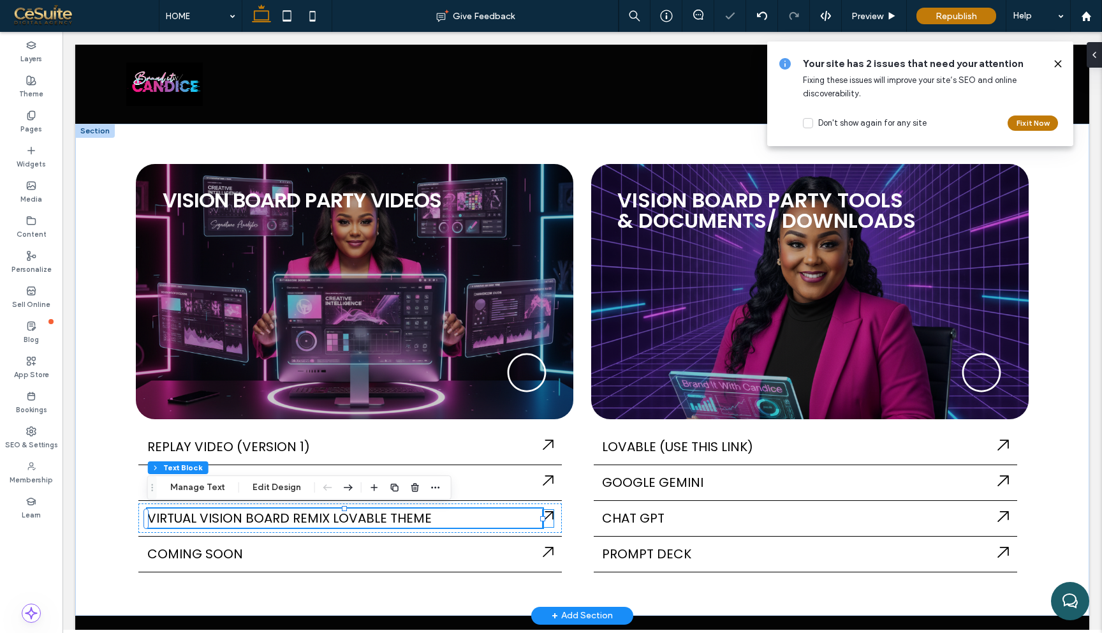
click at [551, 517] on icon at bounding box center [548, 515] width 11 height 11
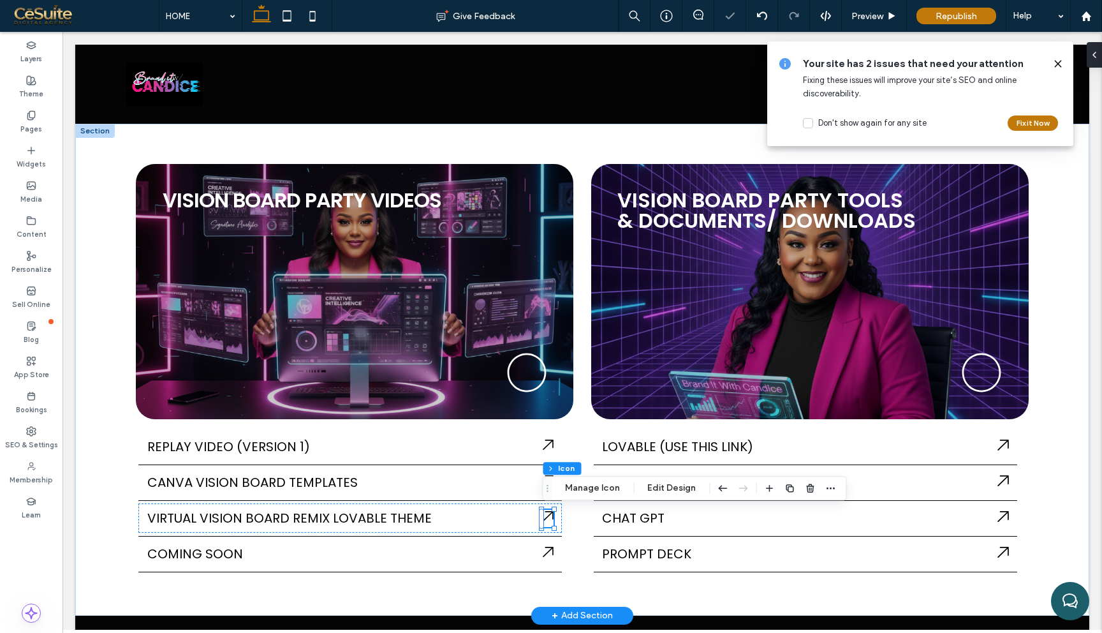
click at [551, 517] on icon at bounding box center [548, 515] width 11 height 11
click at [601, 489] on button "Manage Icon" at bounding box center [592, 487] width 71 height 15
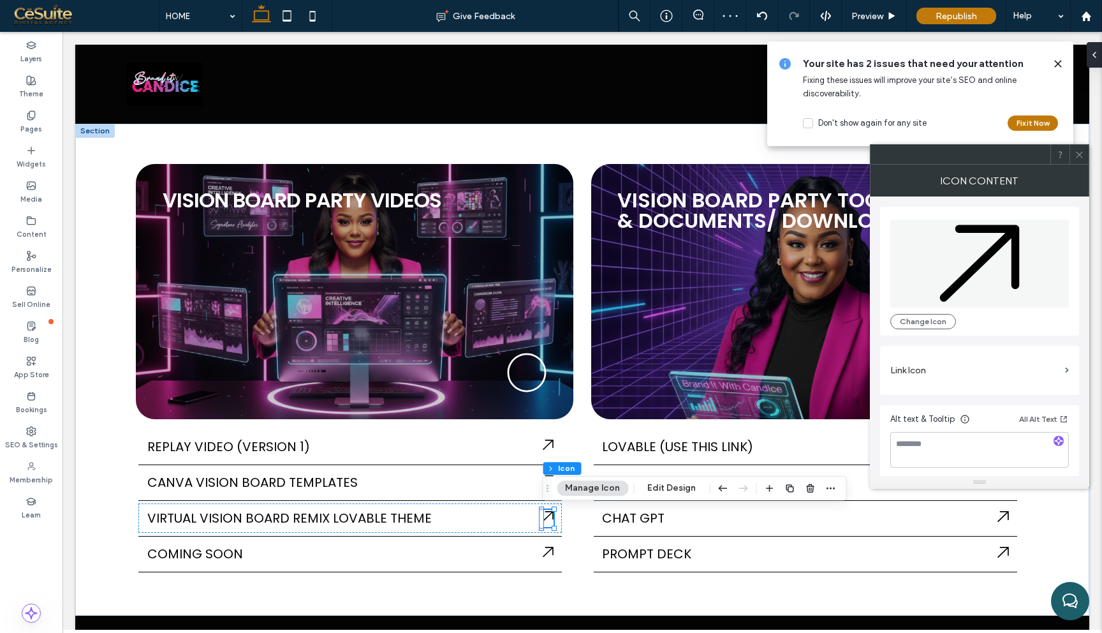
click at [978, 373] on label "Link Icon" at bounding box center [975, 370] width 170 height 24
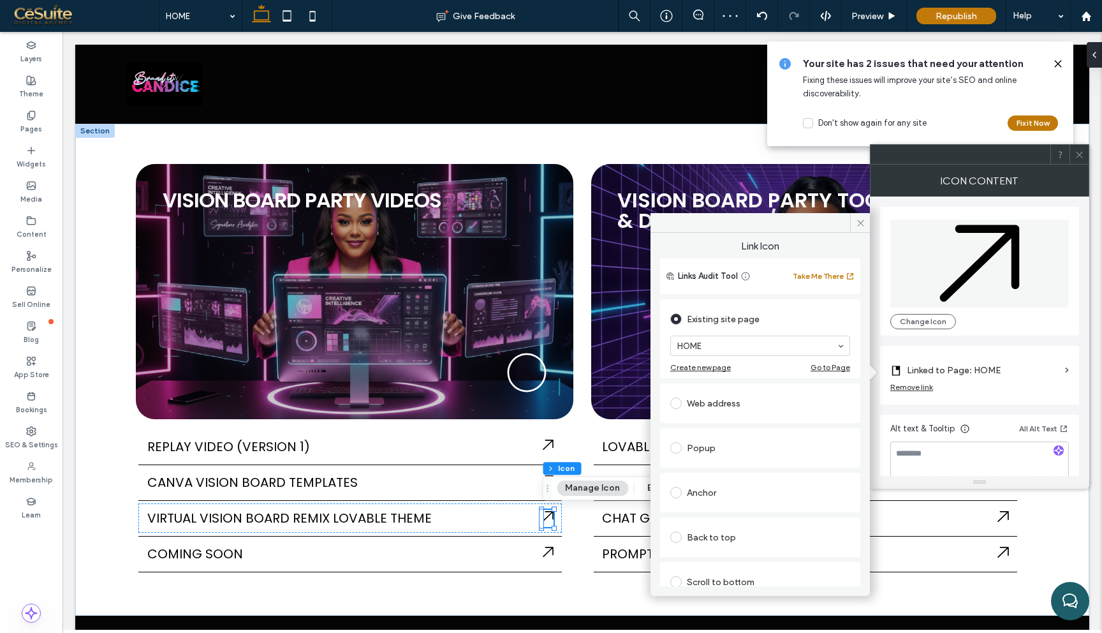
click at [766, 401] on div "Web address" at bounding box center [760, 403] width 180 height 20
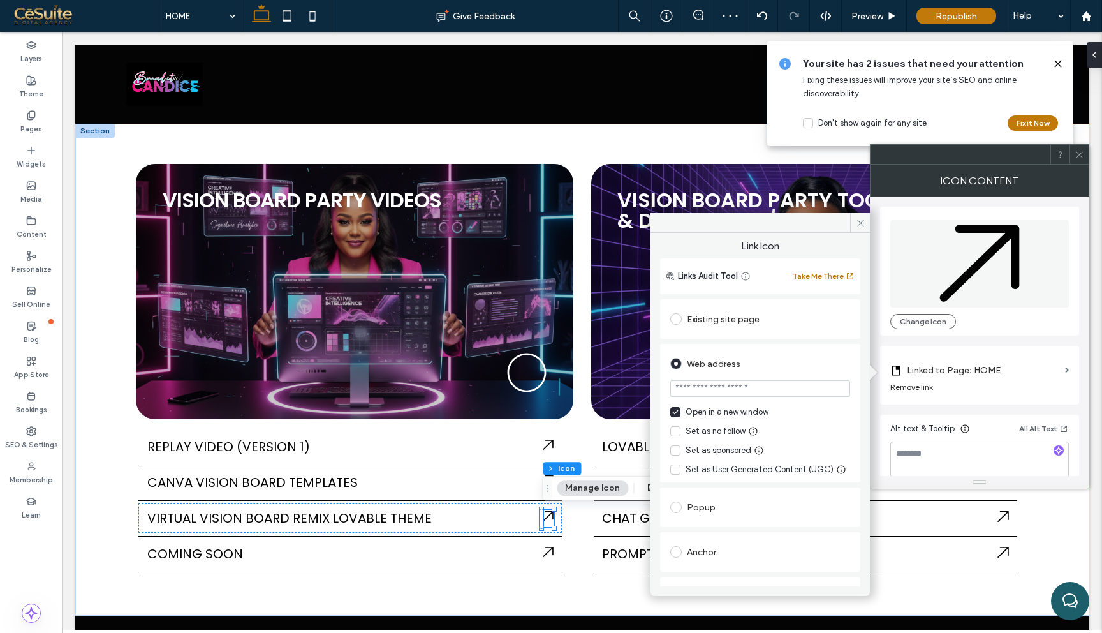
click at [790, 387] on input "url" at bounding box center [760, 388] width 180 height 17
paste input "**********"
type input "**********"
click at [859, 223] on use at bounding box center [860, 222] width 6 height 6
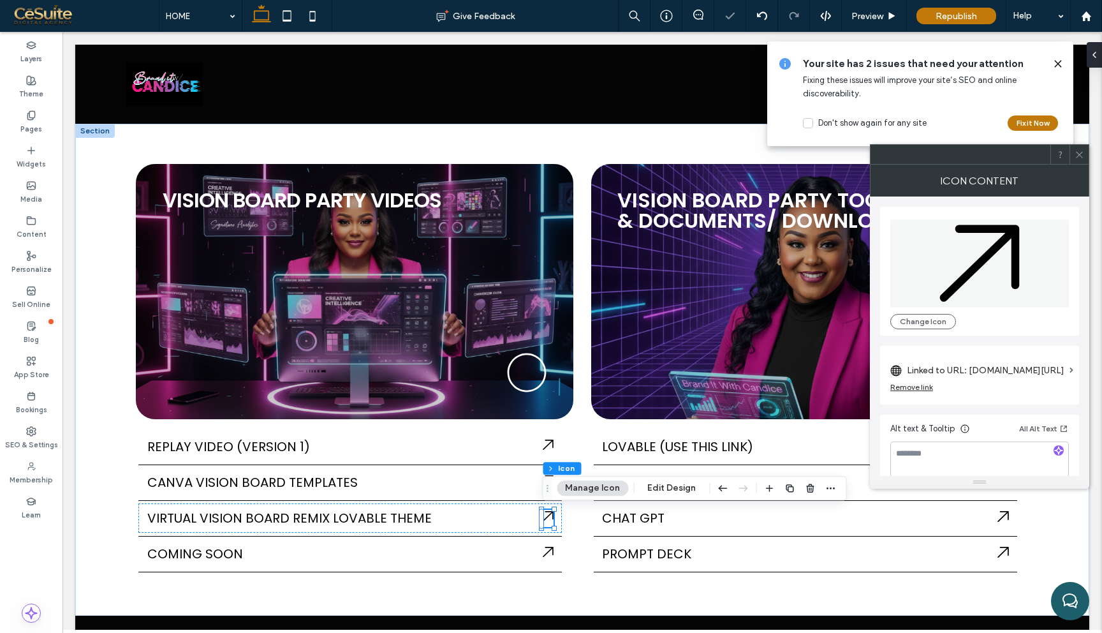
click at [1086, 158] on div at bounding box center [1079, 154] width 19 height 19
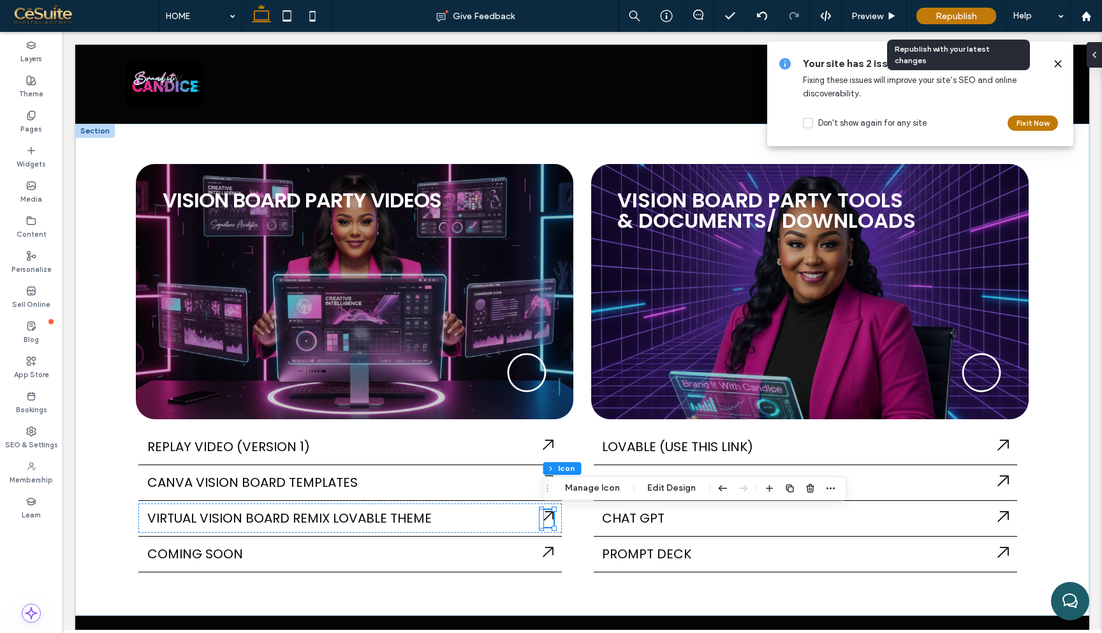
click at [967, 16] on span "Republish" at bounding box center [956, 16] width 41 height 11
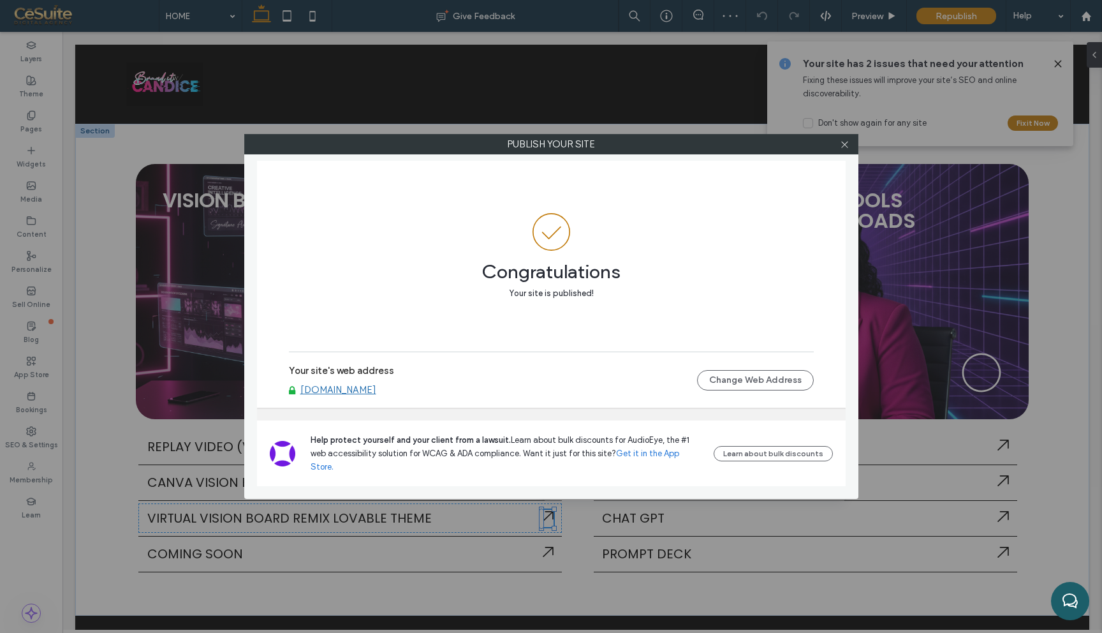
click at [376, 395] on link "[DOMAIN_NAME]" at bounding box center [338, 389] width 76 height 11
click at [846, 147] on icon at bounding box center [845, 145] width 10 height 10
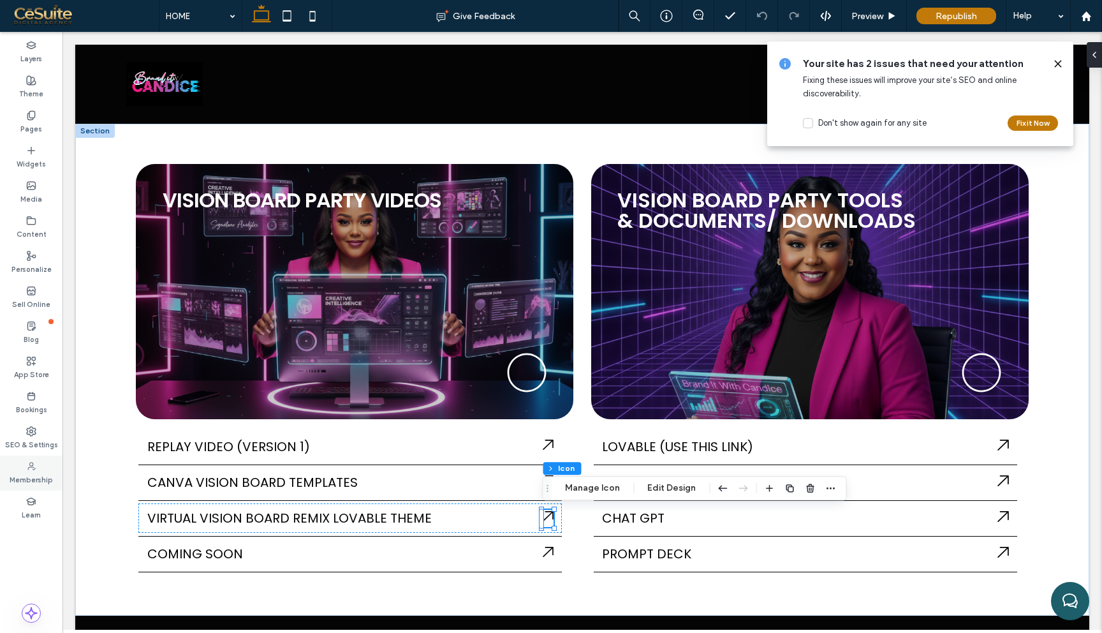
click at [22, 476] on label "Membership" at bounding box center [31, 478] width 43 height 14
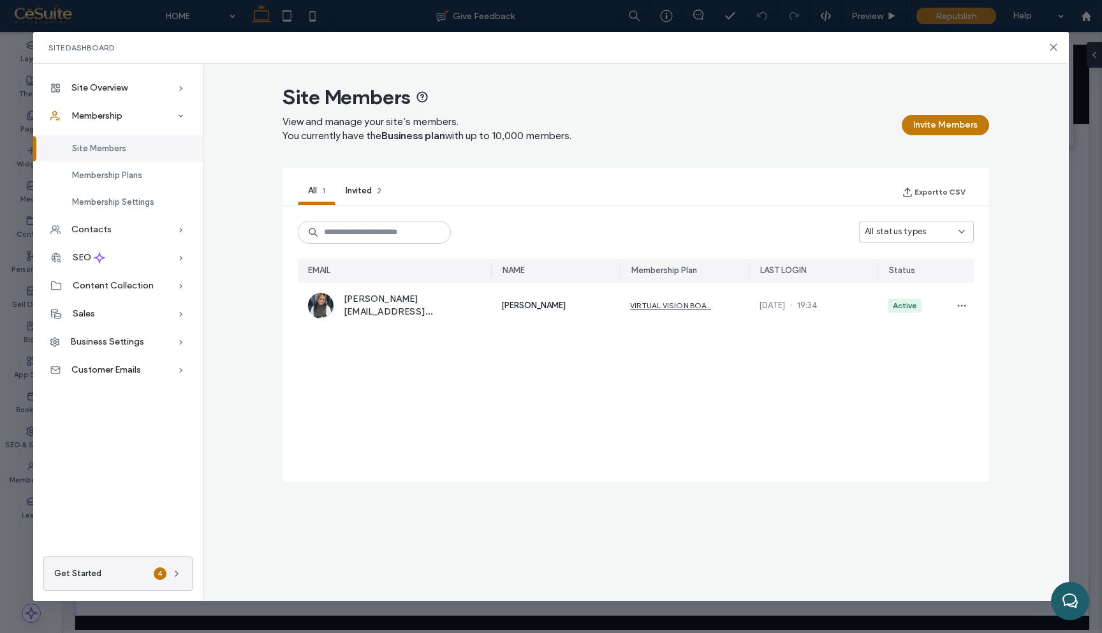
click at [370, 196] on div "Invited 2" at bounding box center [364, 192] width 56 height 26
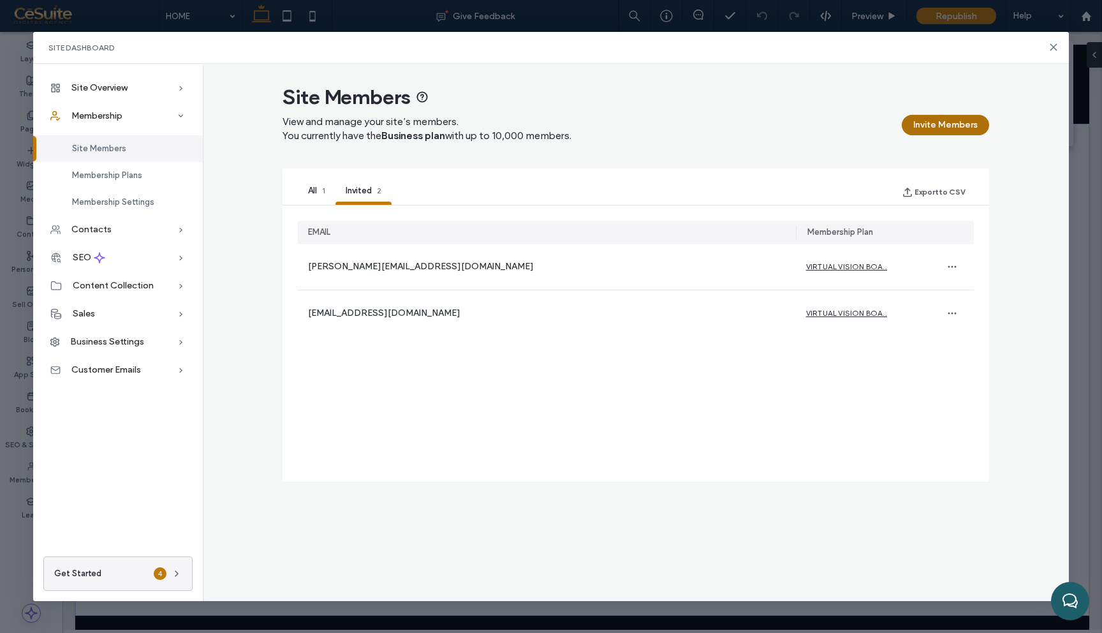
click at [961, 119] on button "Invite Members" at bounding box center [945, 125] width 87 height 20
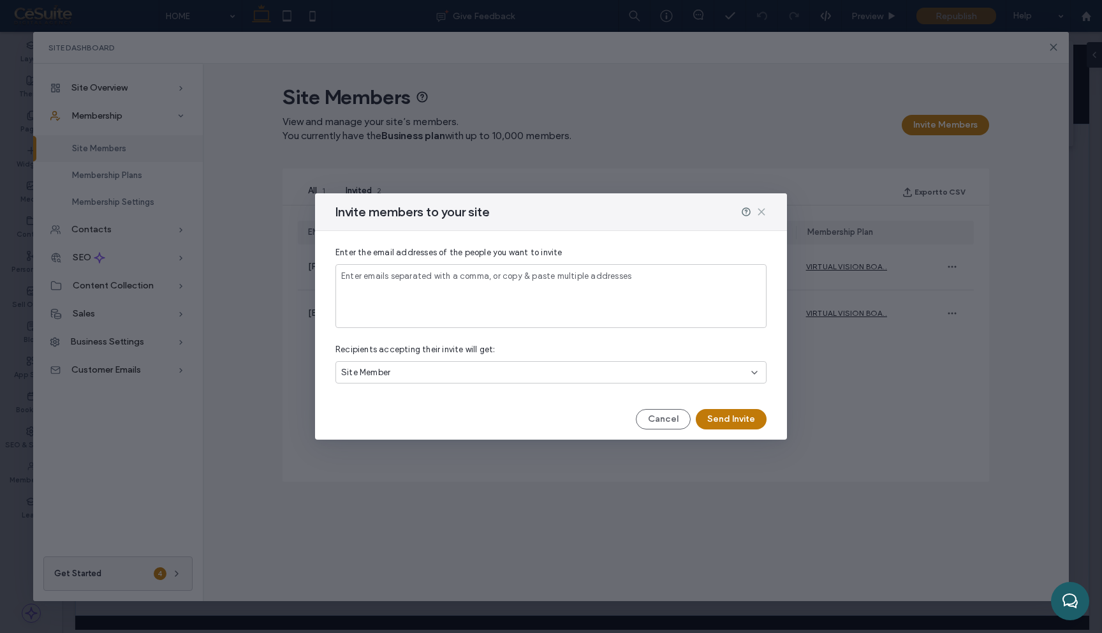
click at [762, 210] on use at bounding box center [761, 212] width 6 height 6
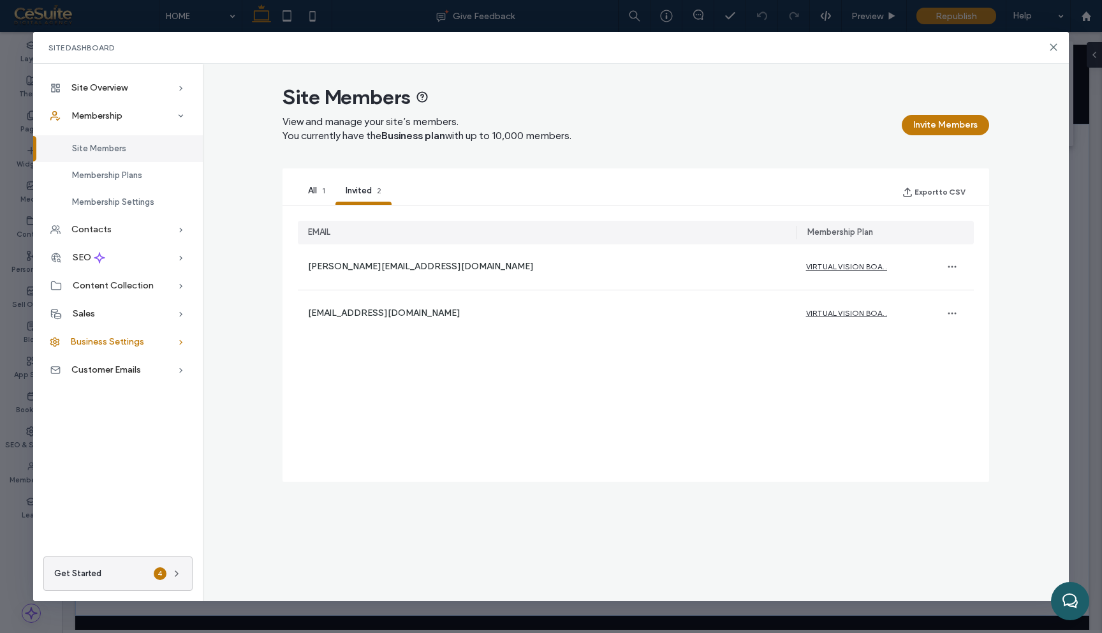
click at [181, 343] on icon at bounding box center [181, 342] width 13 height 13
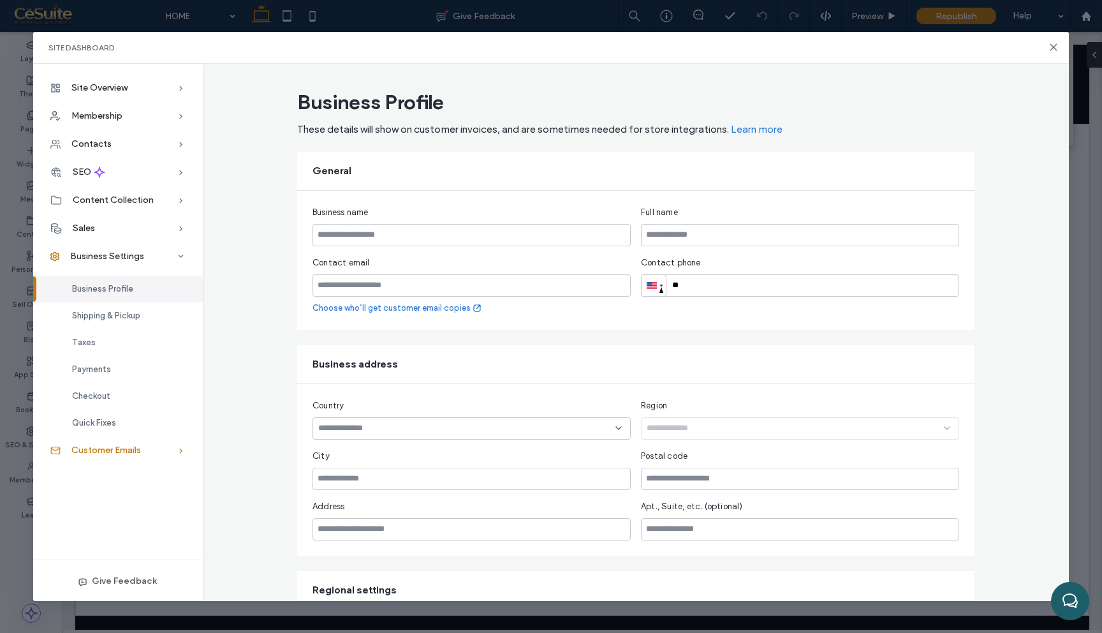
click at [179, 455] on icon at bounding box center [181, 450] width 13 height 13
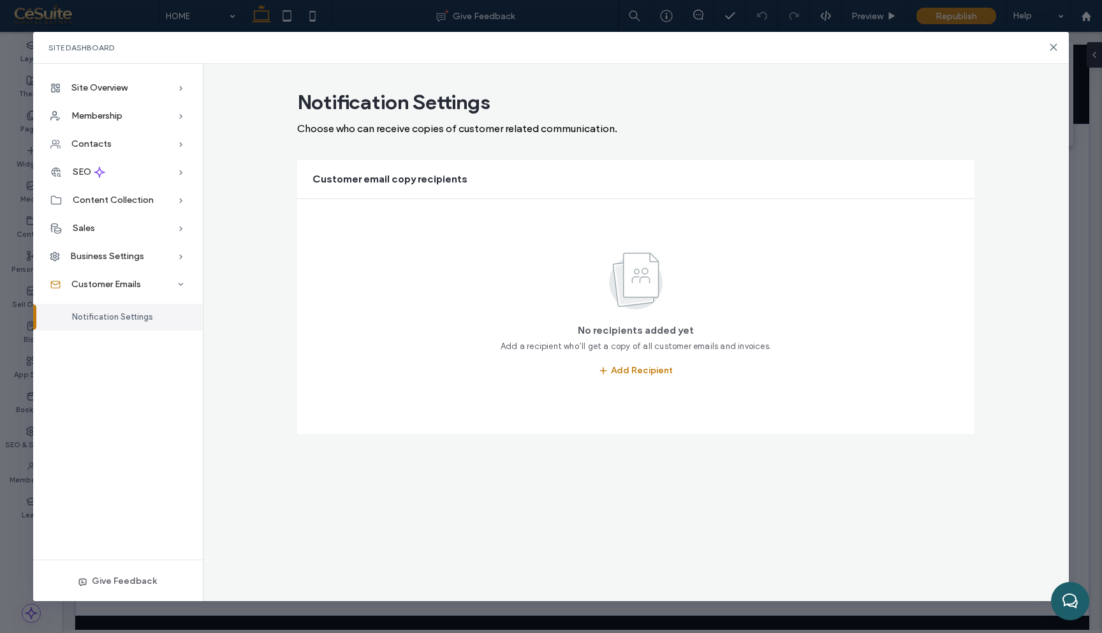
click at [140, 314] on span "Notification Settings" at bounding box center [112, 317] width 81 height 10
click at [175, 262] on icon at bounding box center [181, 256] width 13 height 13
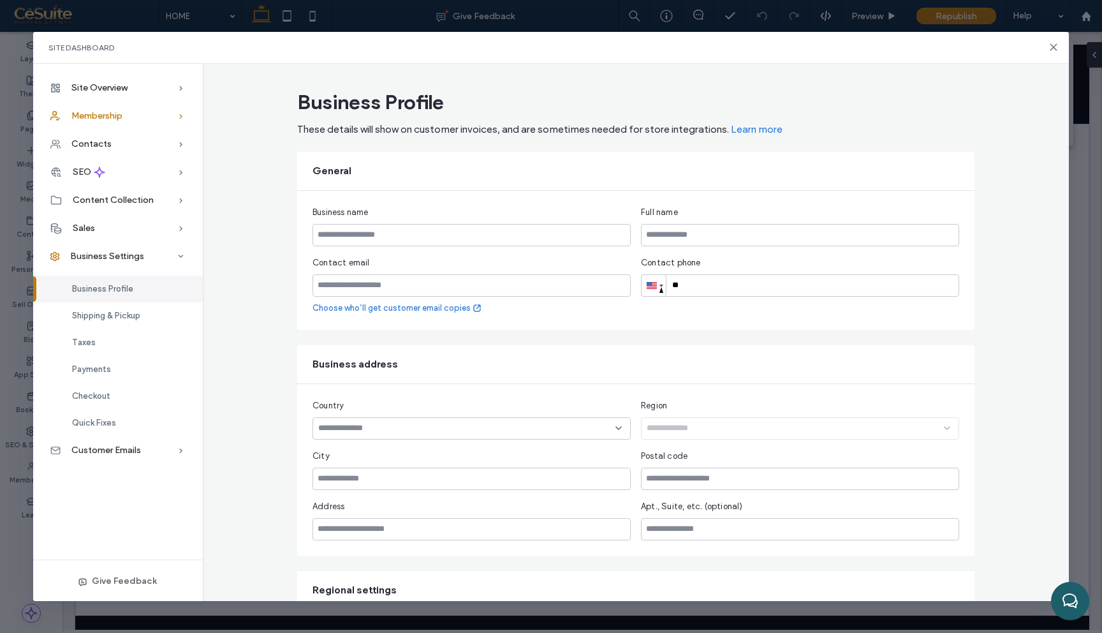
click at [181, 118] on icon at bounding box center [181, 116] width 13 height 13
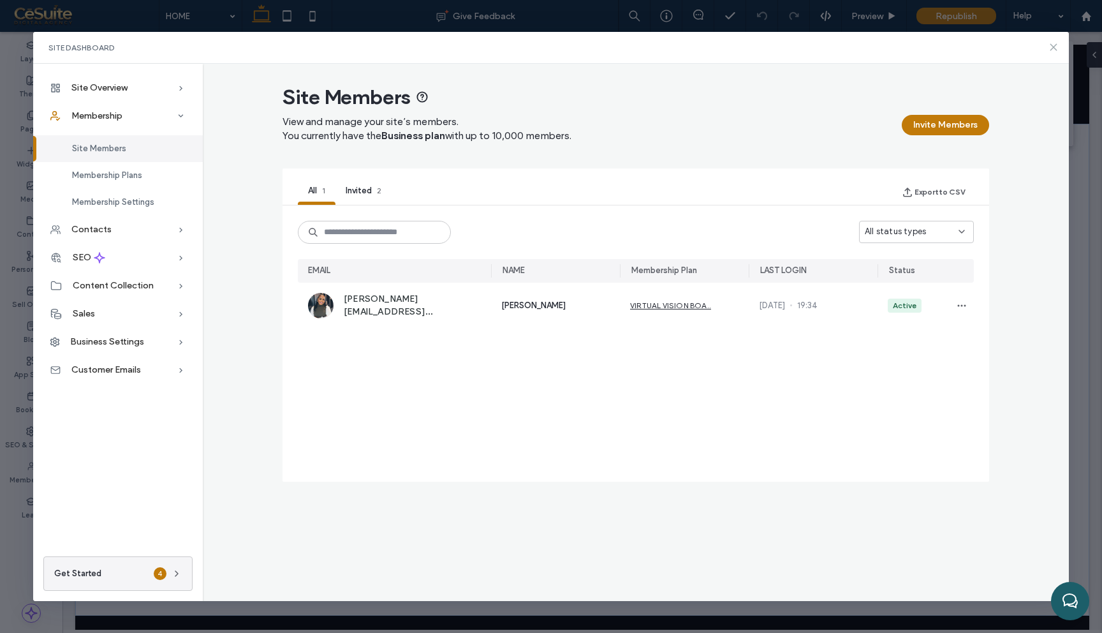
click at [1058, 48] on icon at bounding box center [1054, 47] width 10 height 10
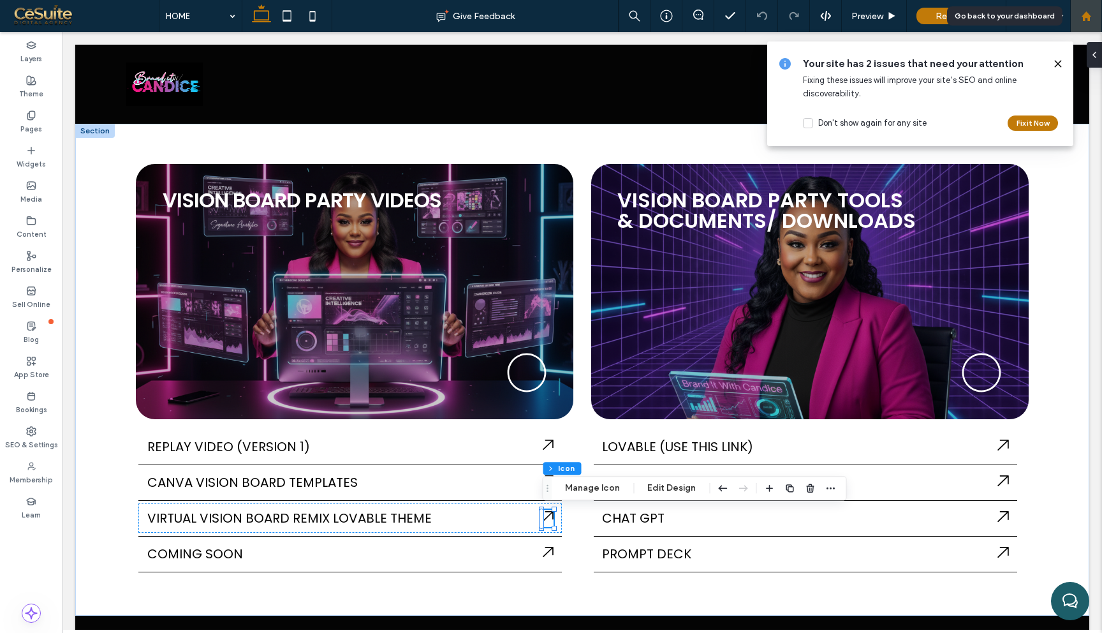
click at [1089, 17] on use at bounding box center [1086, 16] width 10 height 10
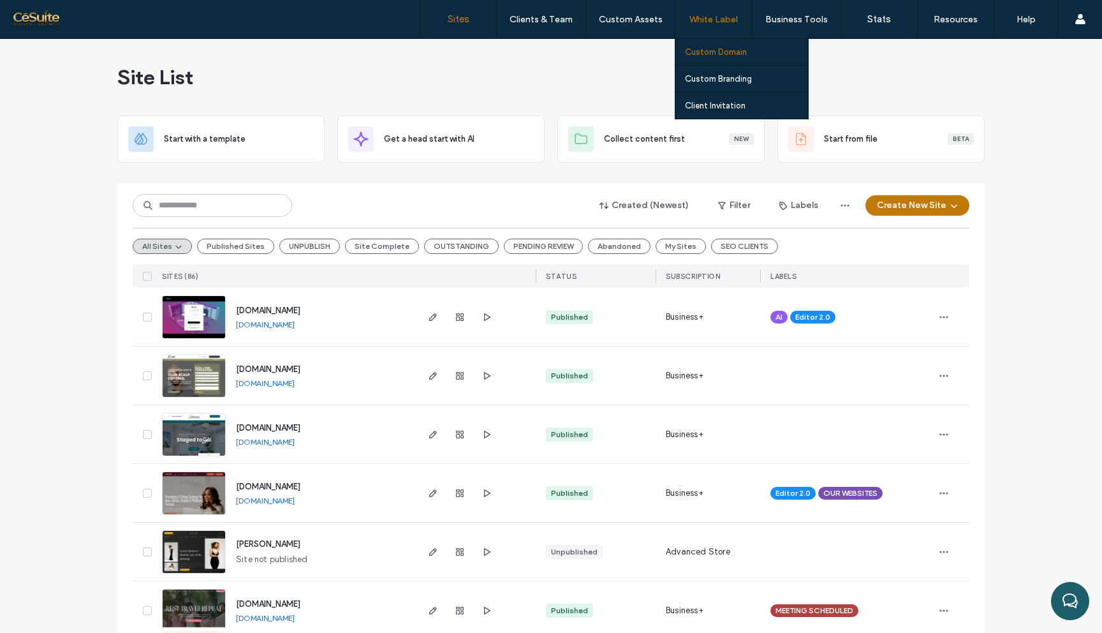
click at [716, 54] on label "Custom Domain" at bounding box center [716, 52] width 62 height 10
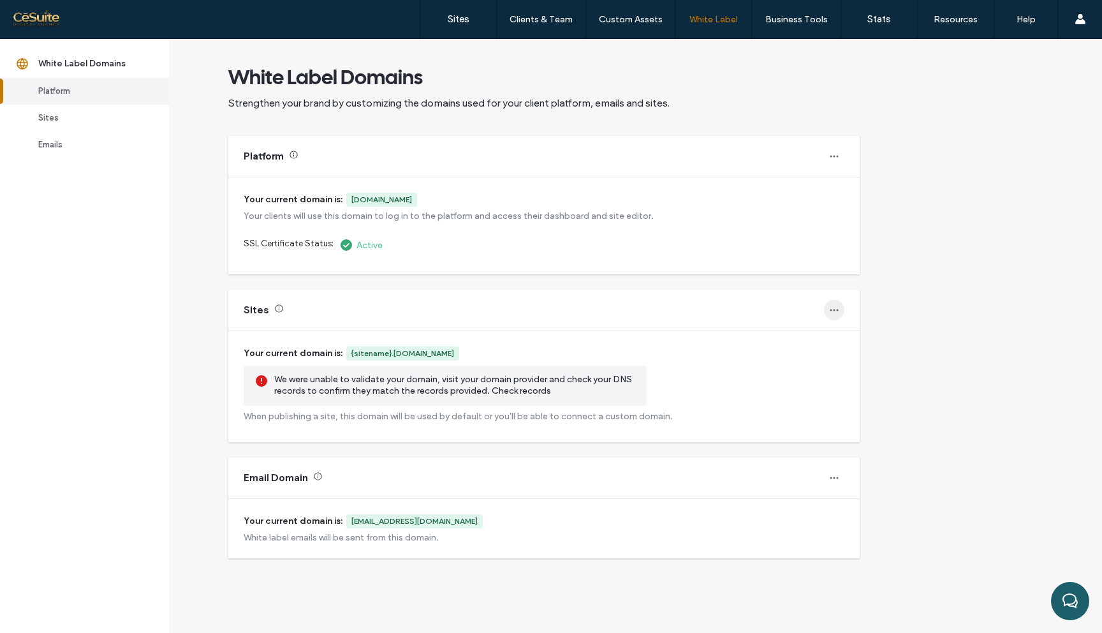
click at [836, 307] on icon "button" at bounding box center [834, 310] width 10 height 10
click at [859, 367] on span "Revert to default" at bounding box center [882, 367] width 65 height 13
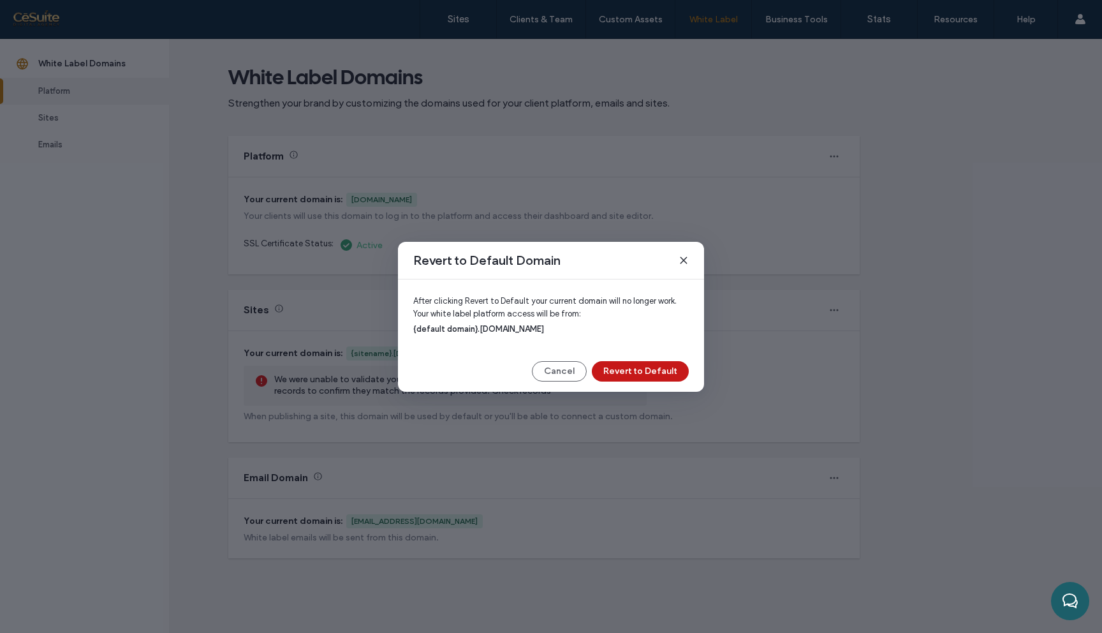
click at [668, 374] on button "Revert to Default" at bounding box center [640, 371] width 97 height 20
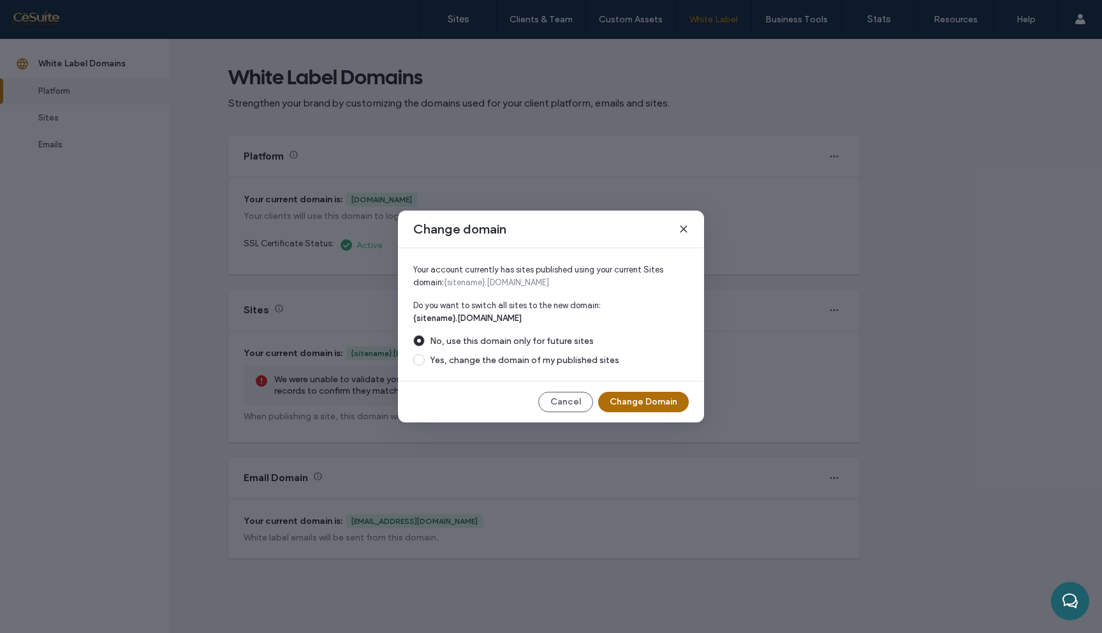
click at [660, 399] on button "Change Domain" at bounding box center [643, 402] width 91 height 20
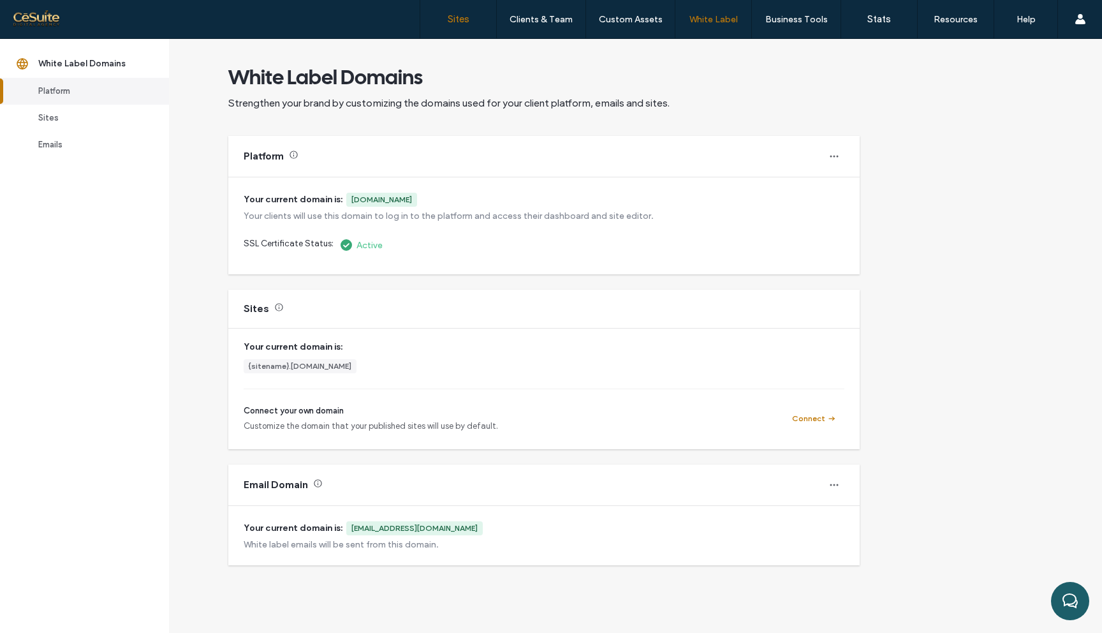
click at [452, 20] on label "Sites" at bounding box center [459, 18] width 22 height 11
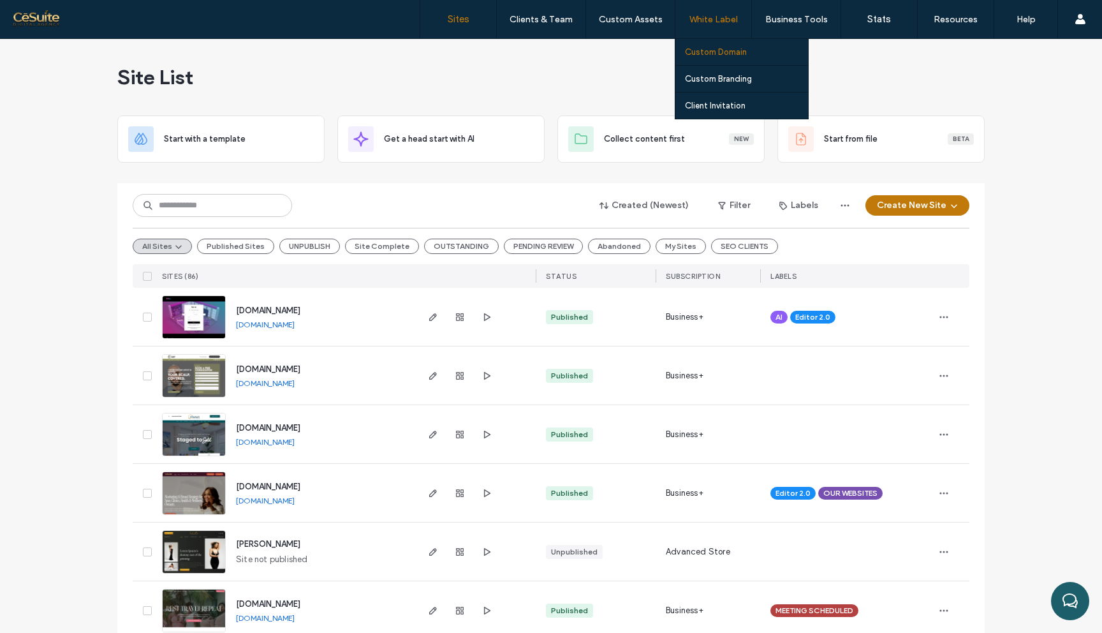
click at [720, 53] on label "Custom Domain" at bounding box center [716, 52] width 62 height 10
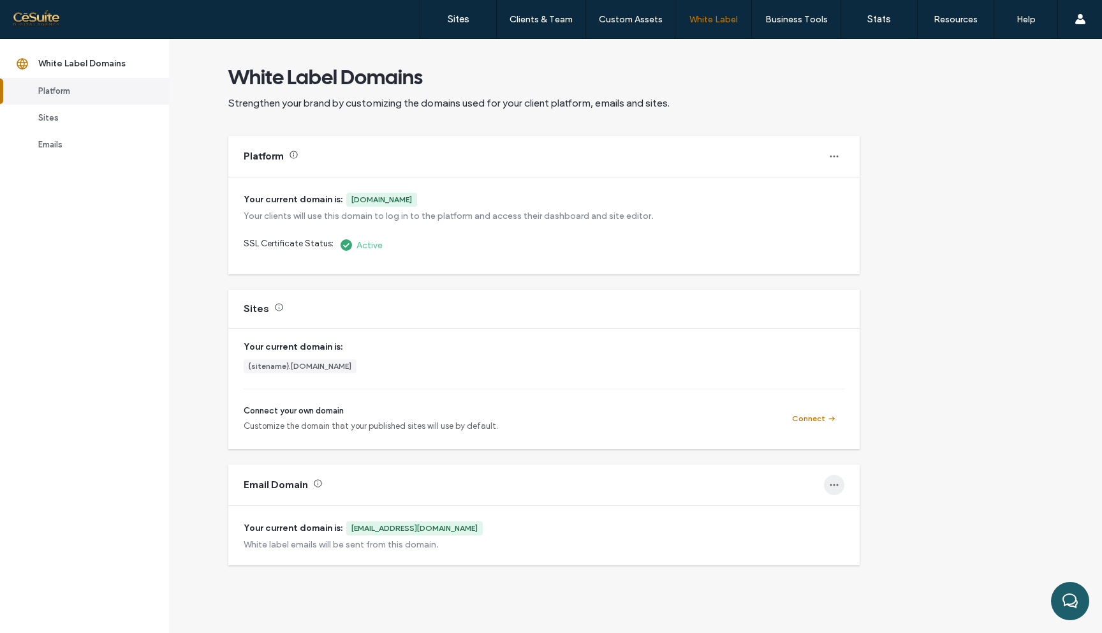
click at [838, 484] on icon "button" at bounding box center [834, 485] width 10 height 10
click at [834, 158] on icon "button" at bounding box center [834, 156] width 10 height 10
click at [777, 153] on div "Platform" at bounding box center [543, 156] width 631 height 41
click at [84, 141] on div "Emails" at bounding box center [90, 144] width 104 height 13
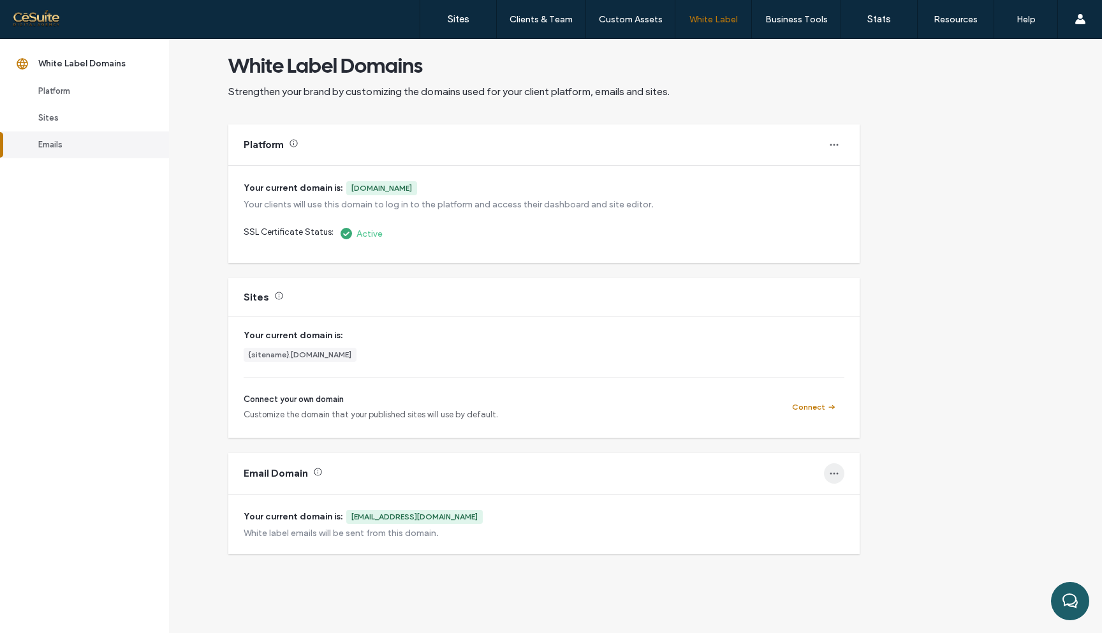
click at [831, 476] on icon "button" at bounding box center [834, 473] width 10 height 10
click at [446, 516] on div "success@workwithcandice.com" at bounding box center [414, 516] width 126 height 11
click at [125, 92] on div "Platform" at bounding box center [90, 91] width 104 height 13
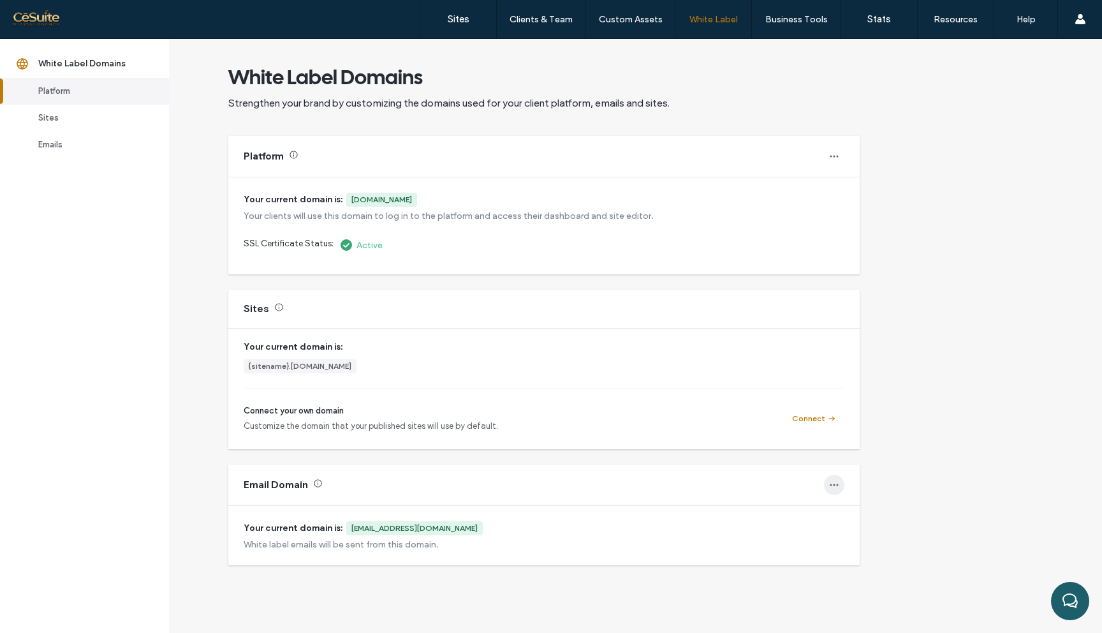
click at [829, 484] on span "button" at bounding box center [834, 485] width 20 height 20
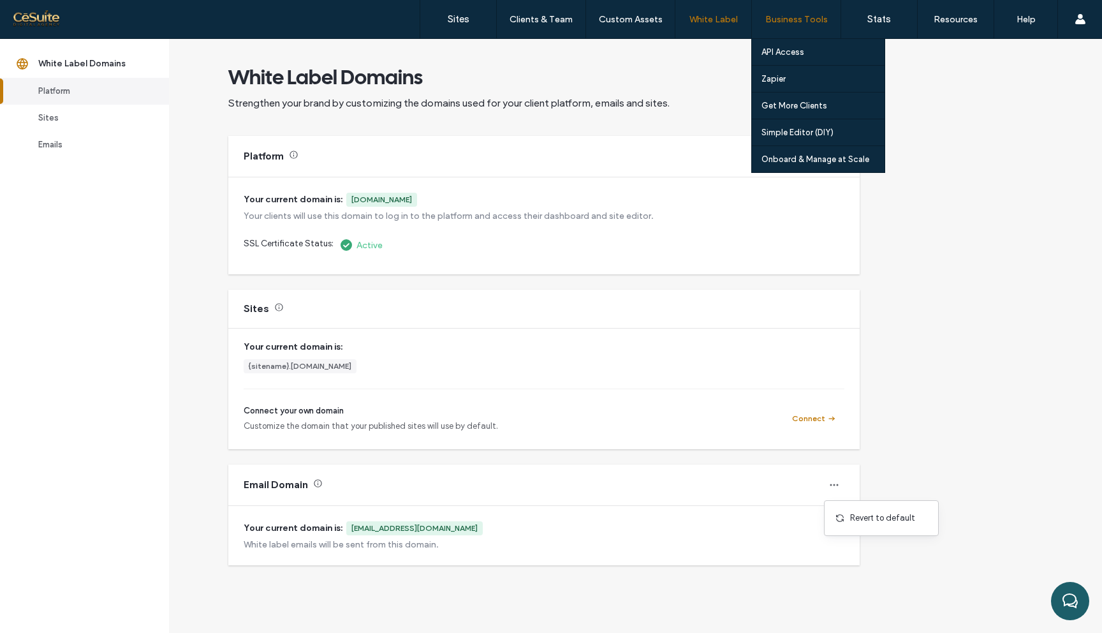
click at [790, 28] on div "Business Tools" at bounding box center [796, 19] width 89 height 38
click at [792, 57] on link "API Access" at bounding box center [823, 52] width 123 height 26
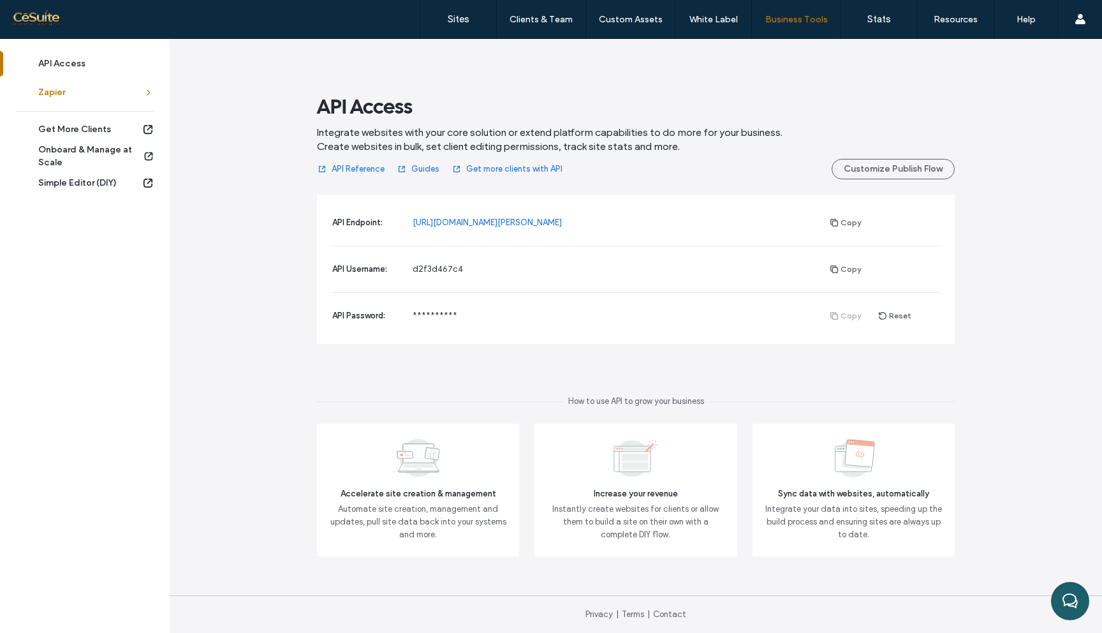
click at [123, 101] on link "Zapier" at bounding box center [85, 92] width 170 height 29
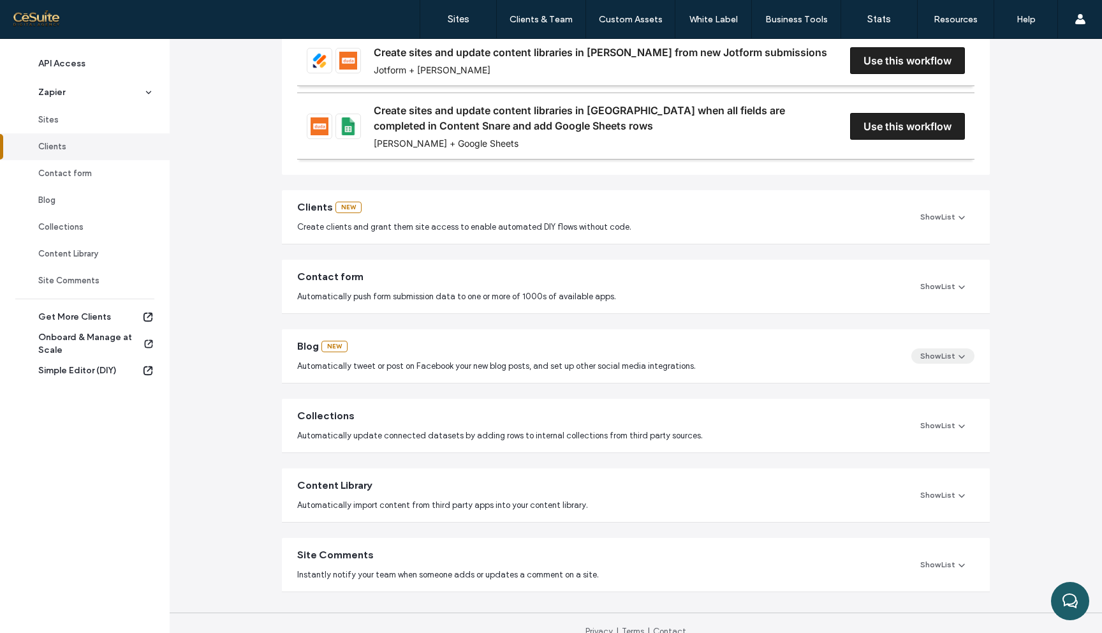
click at [959, 355] on use "button" at bounding box center [962, 357] width 6 height 4
